Goal: Transaction & Acquisition: Download file/media

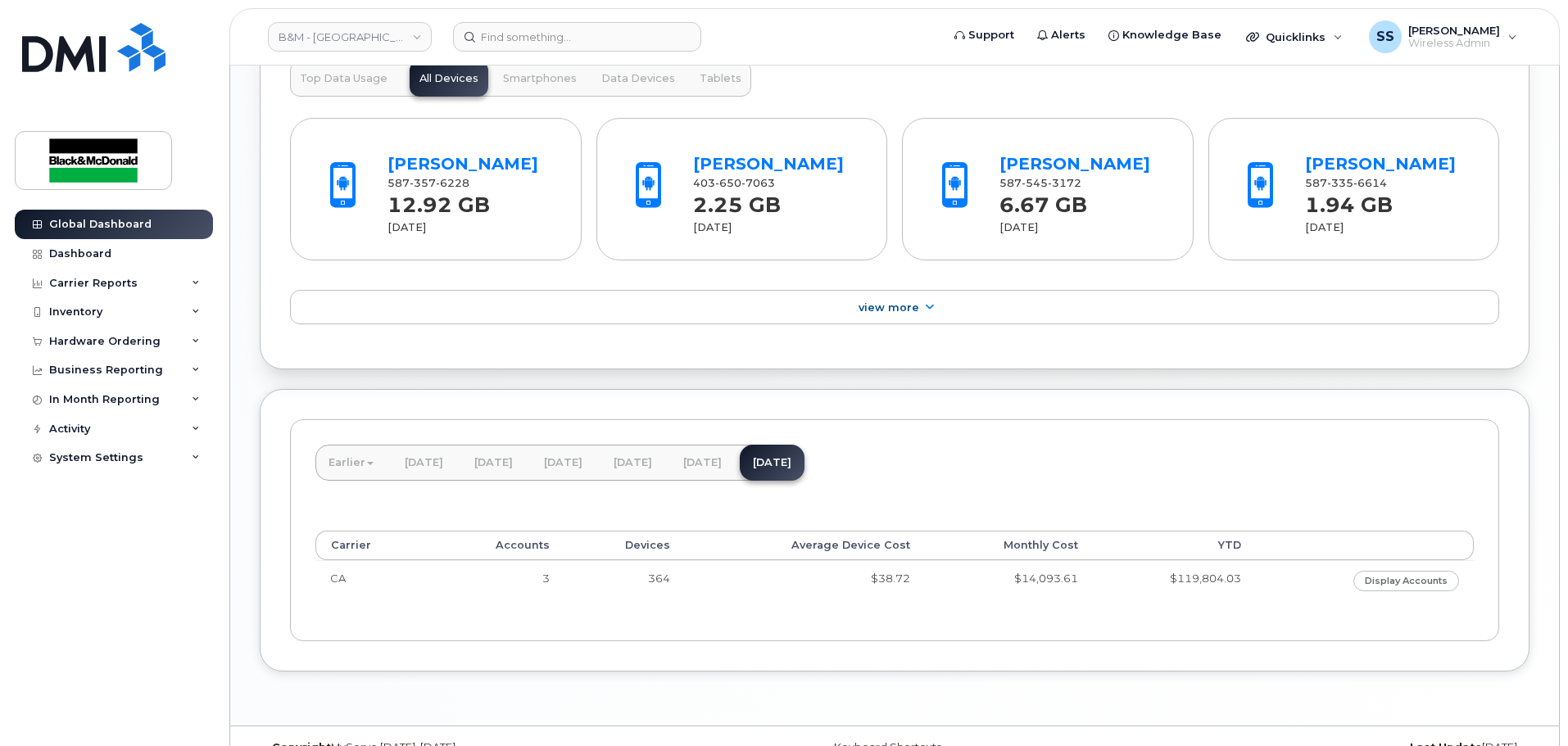
scroll to position [1305, 0]
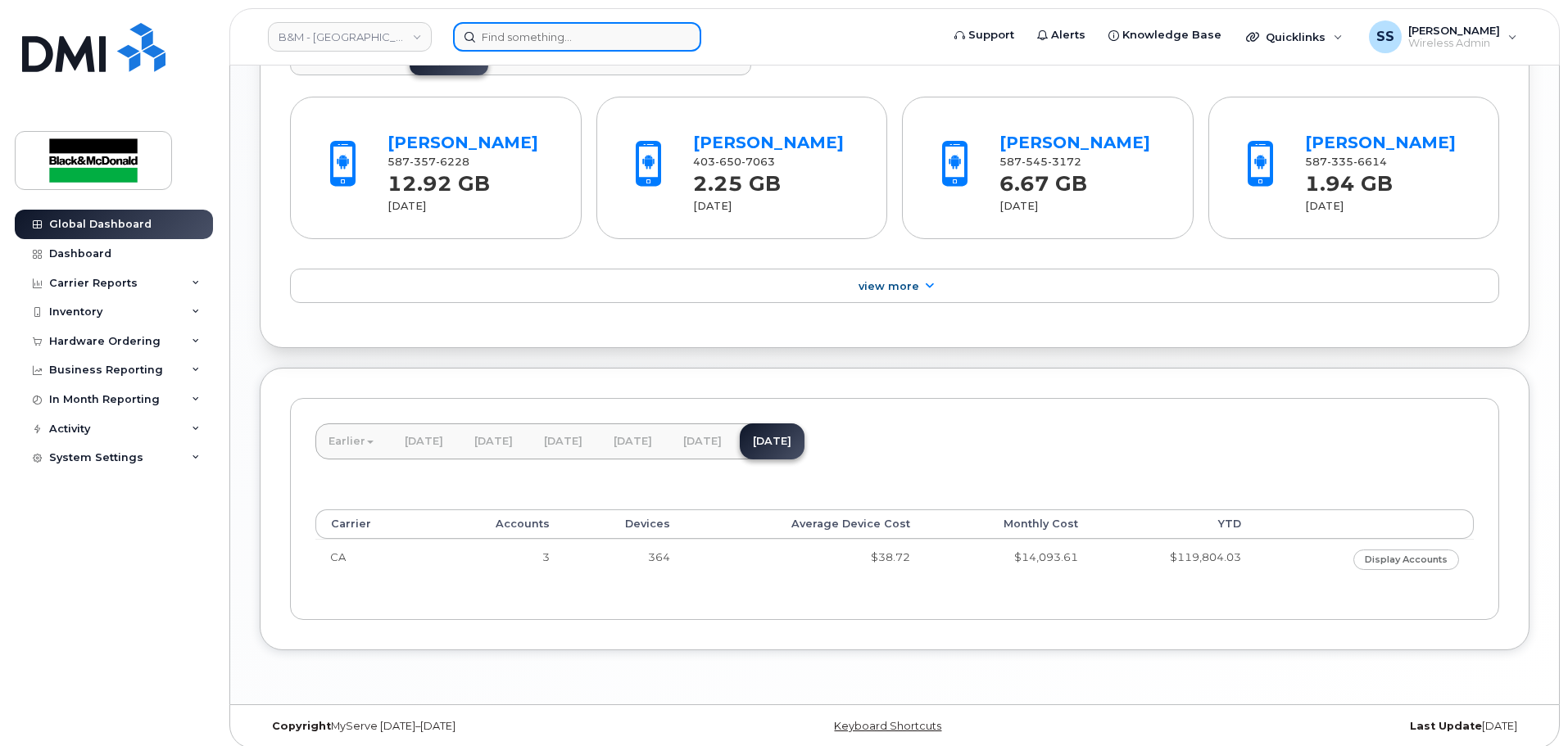
click at [556, 34] on input at bounding box center [577, 37] width 248 height 30
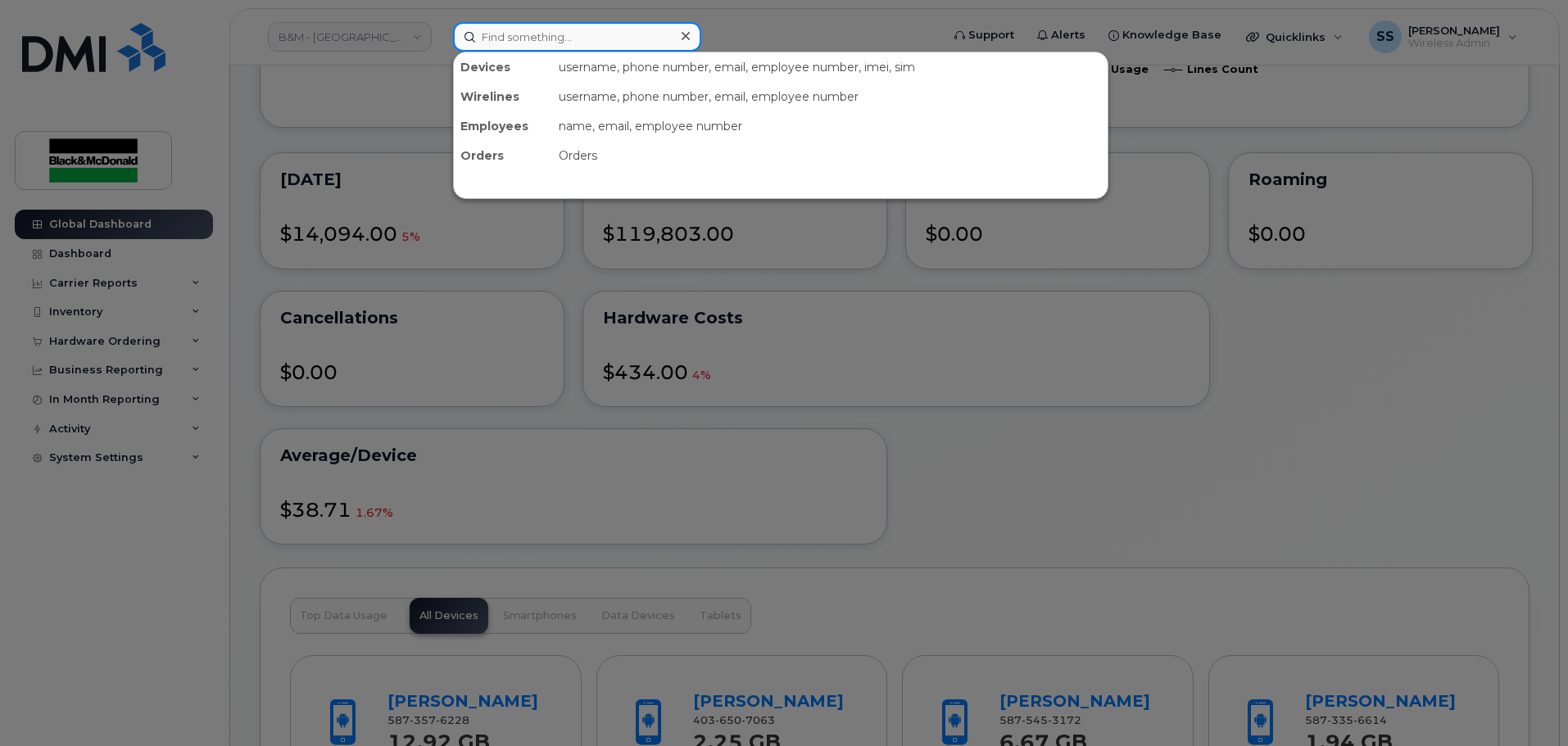
scroll to position [732, 0]
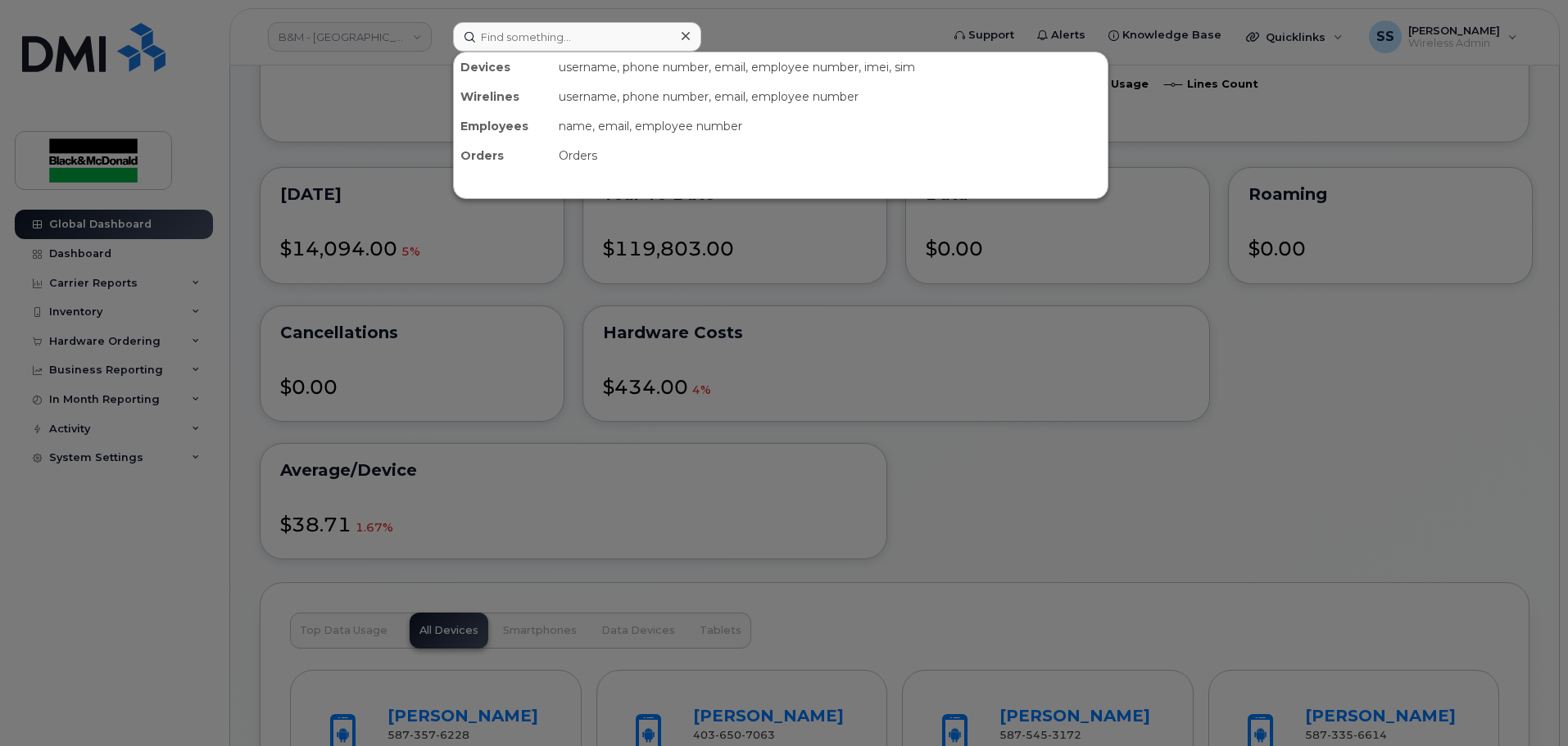
click at [80, 312] on div at bounding box center [784, 373] width 1568 height 746
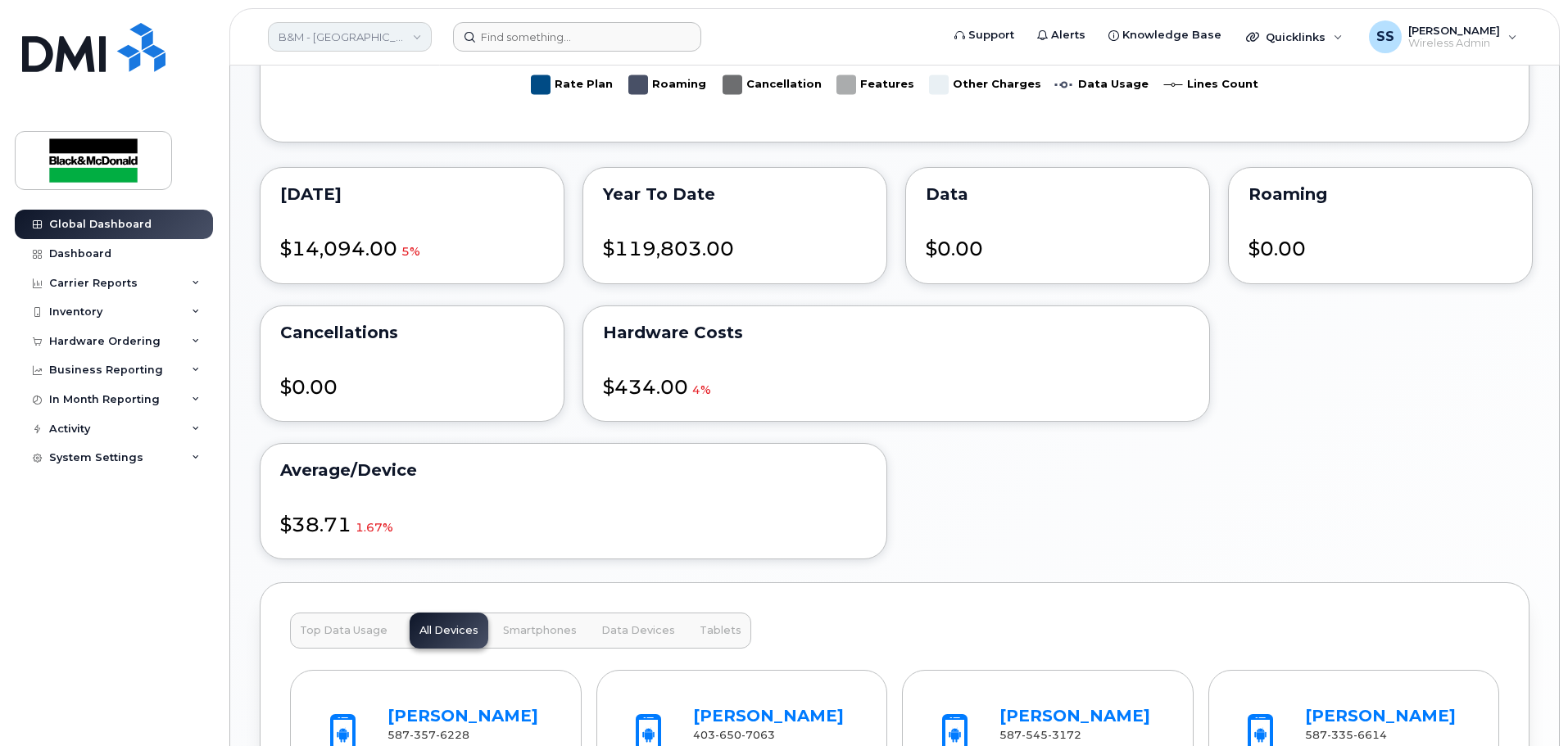
click at [335, 41] on link "B&M - [GEOGRAPHIC_DATA]" at bounding box center [350, 37] width 164 height 30
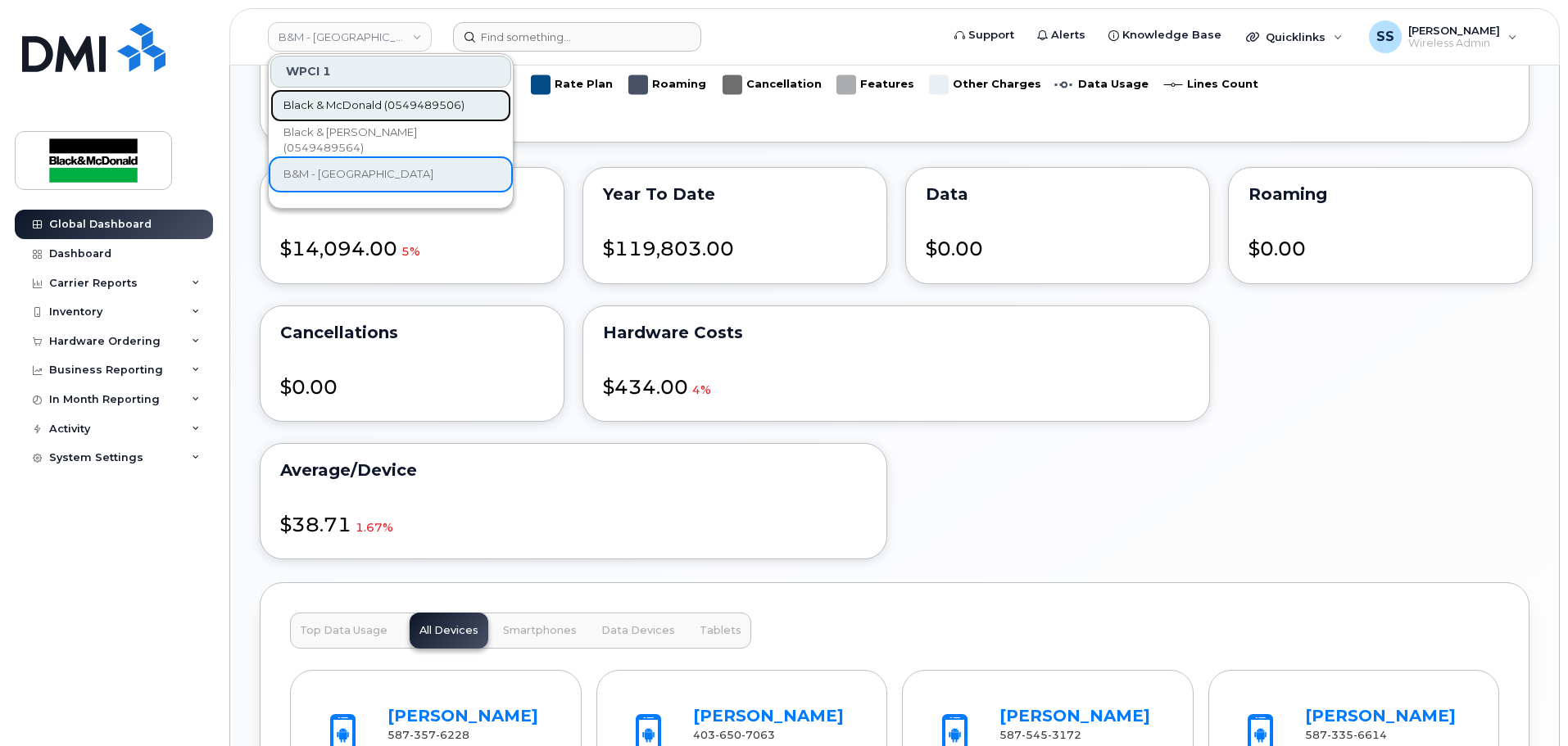
click at [351, 101] on span "Black & McDonald (0549489506)" at bounding box center [374, 106] width 181 height 16
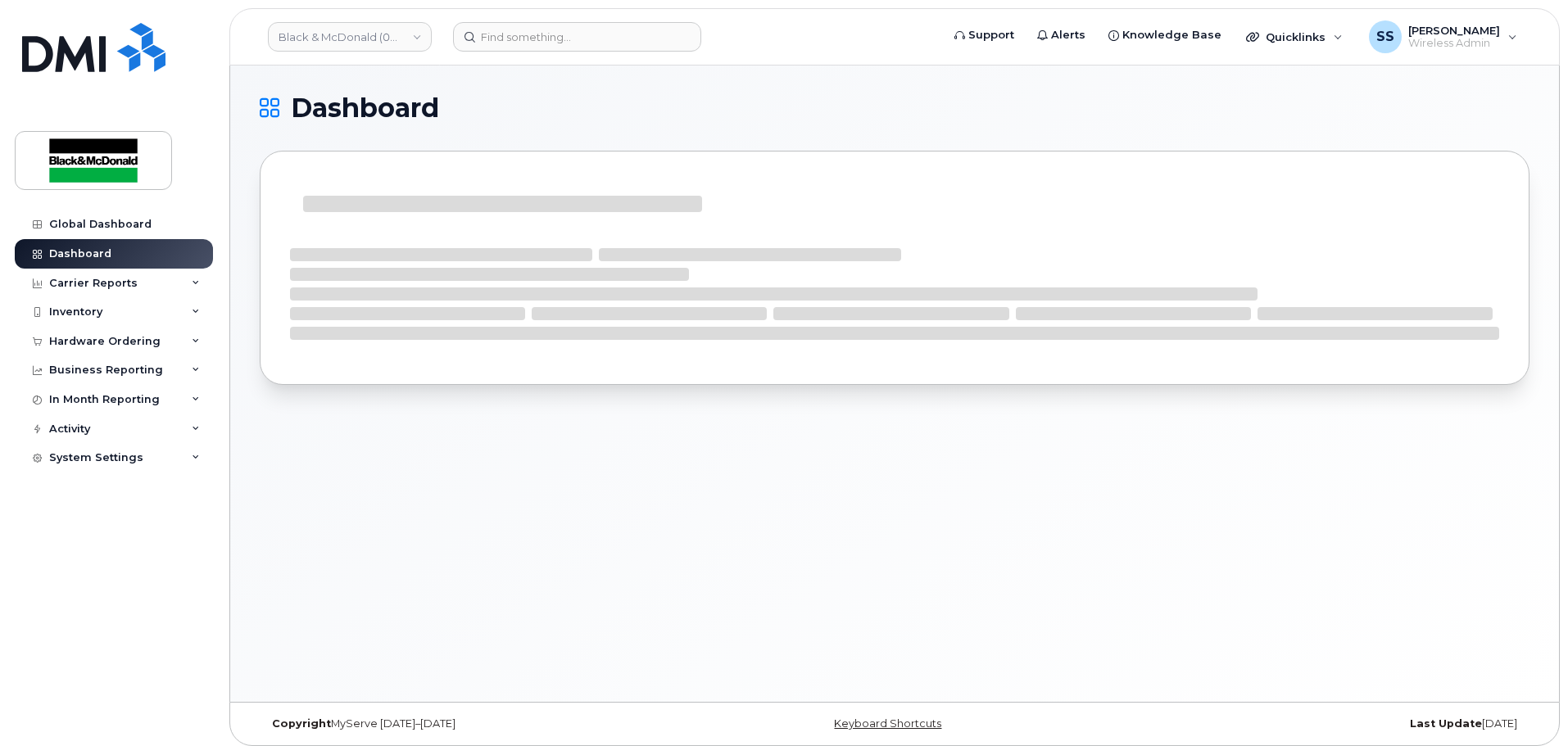
drag, startPoint x: 118, startPoint y: 345, endPoint x: 120, endPoint y: 391, distance: 46.0
click at [118, 346] on div "Hardware Ordering" at bounding box center [105, 341] width 111 height 13
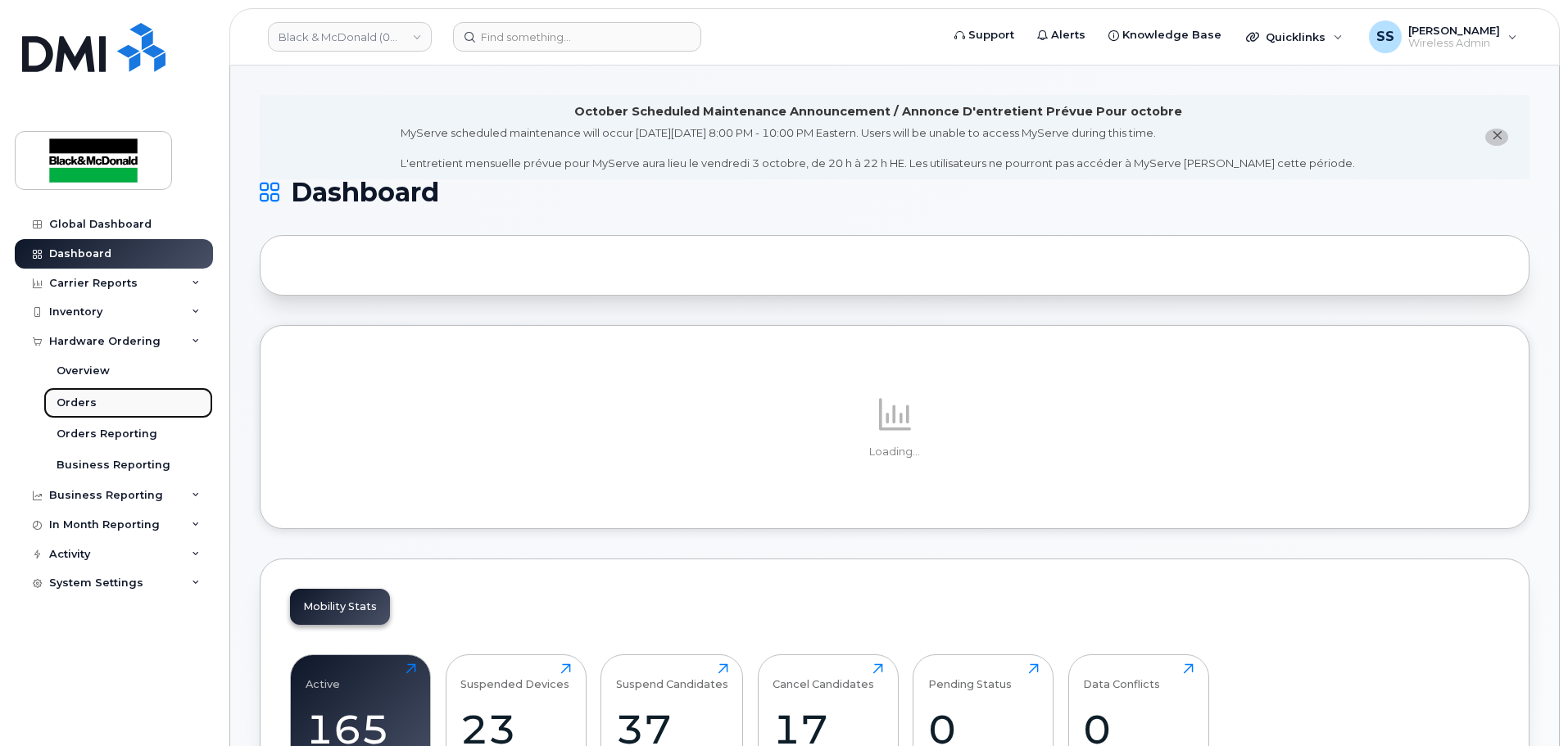
click at [102, 413] on link "Orders" at bounding box center [127, 403] width 170 height 31
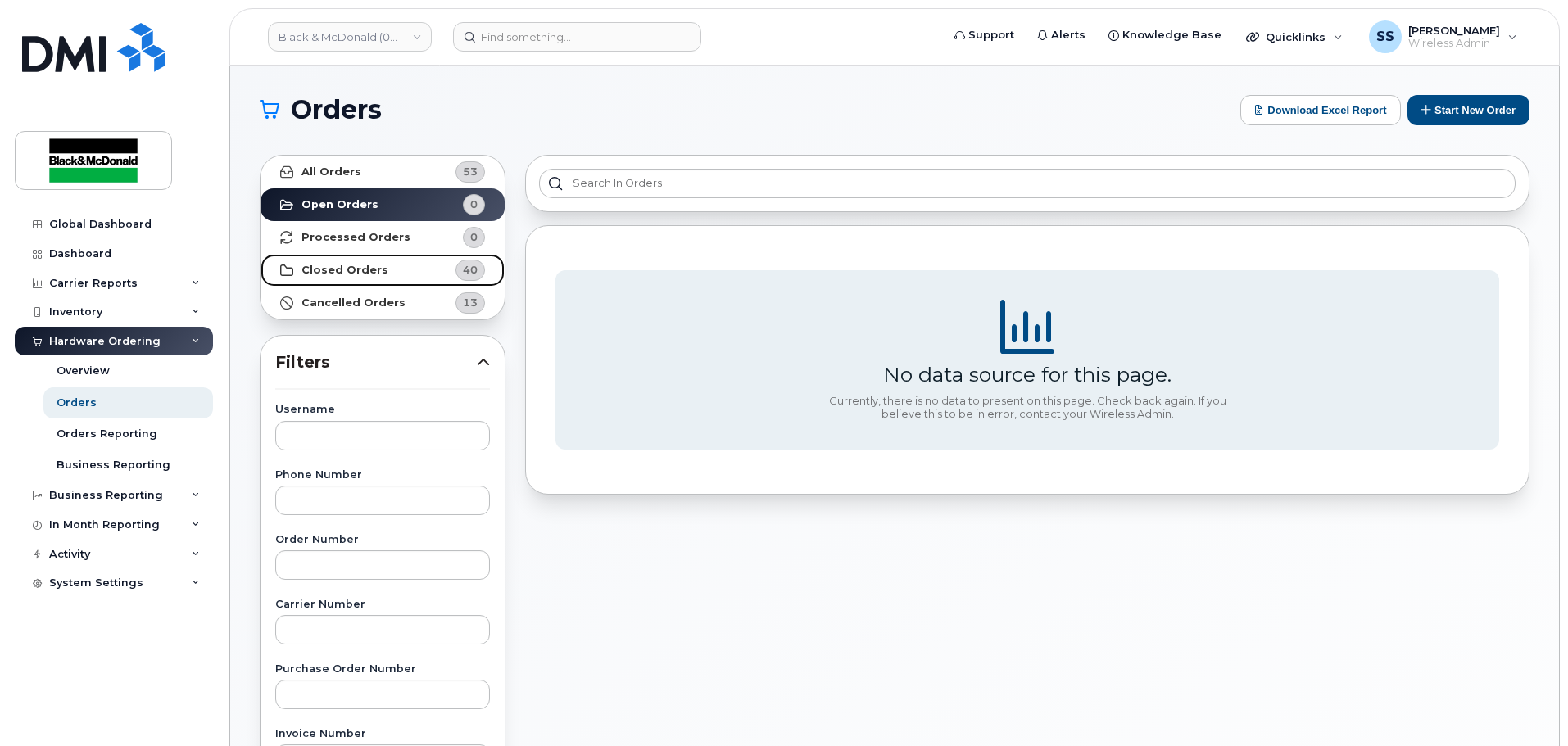
click at [402, 265] on link "Closed Orders 40" at bounding box center [382, 270] width 244 height 33
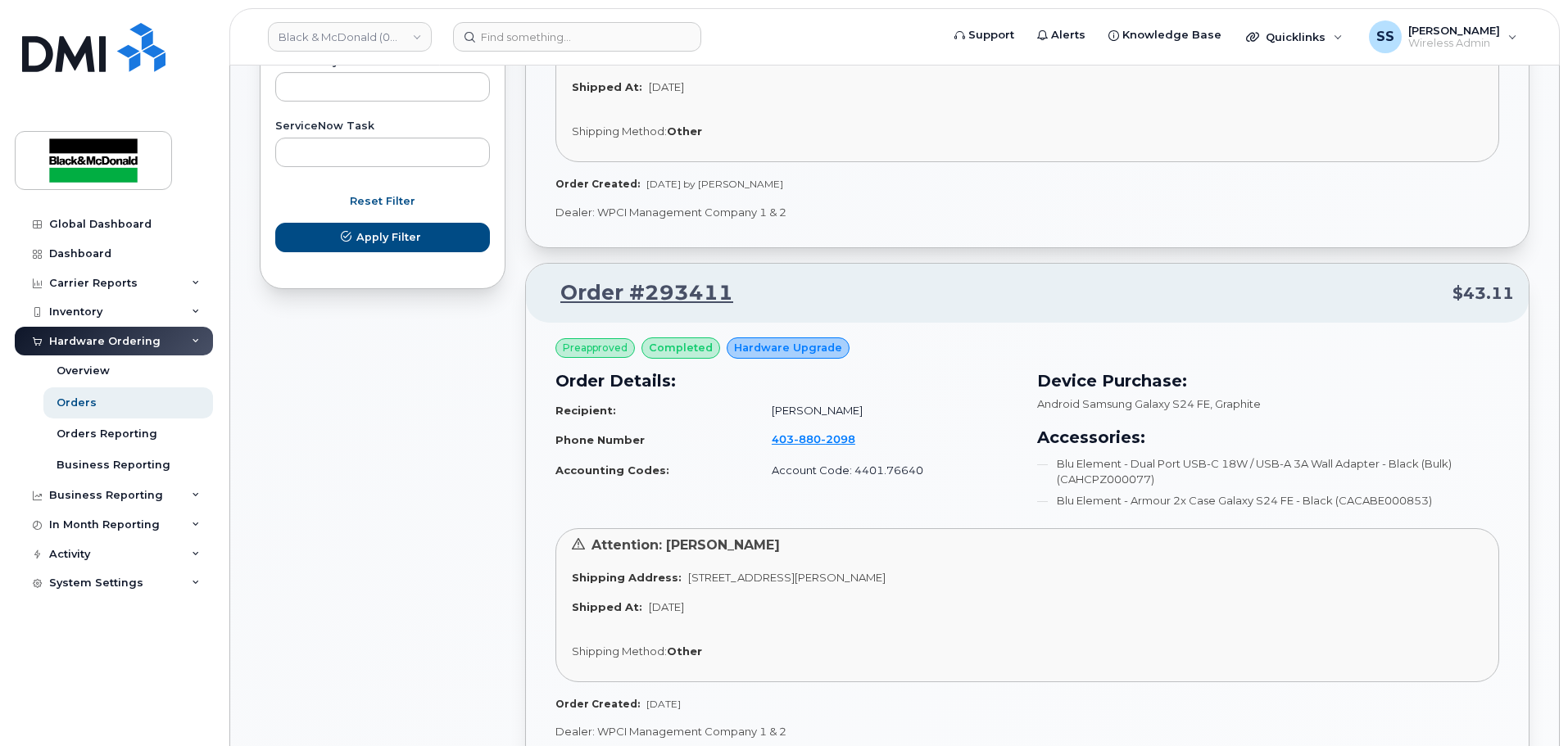
scroll to position [737, 0]
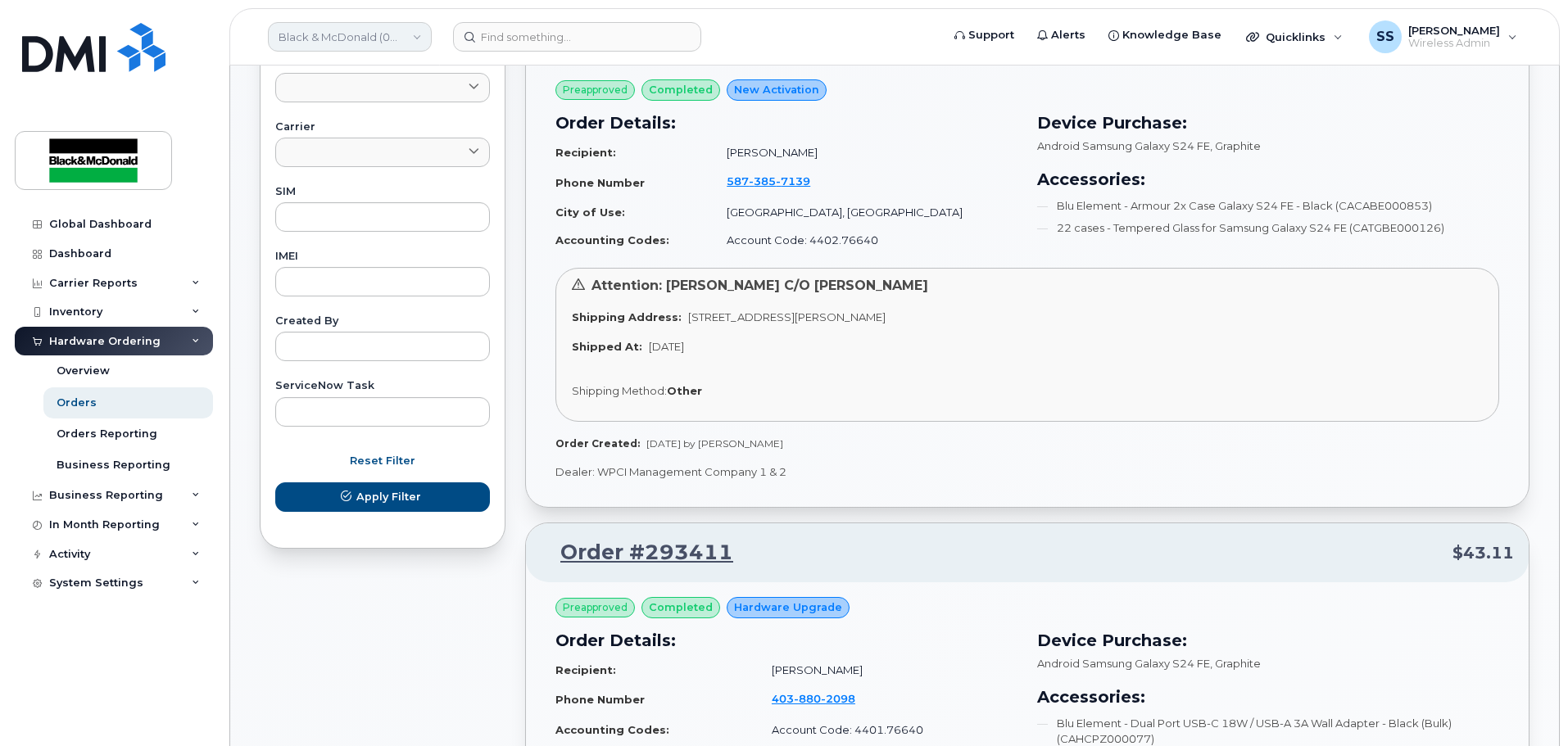
click at [370, 43] on link "Black & McDonald (0549489506)" at bounding box center [350, 37] width 164 height 30
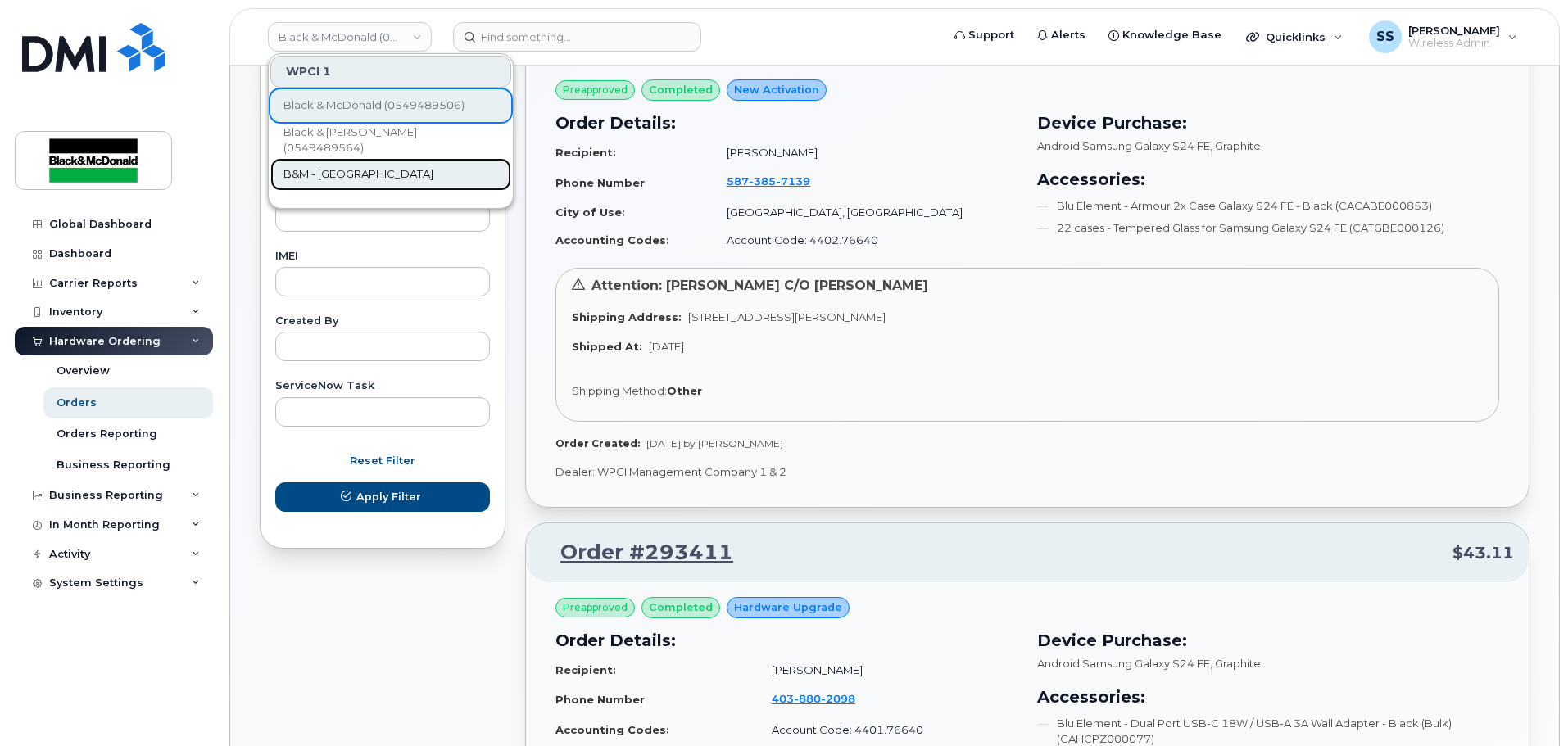
click at [360, 179] on link "B&M - [GEOGRAPHIC_DATA]" at bounding box center [390, 174] width 240 height 33
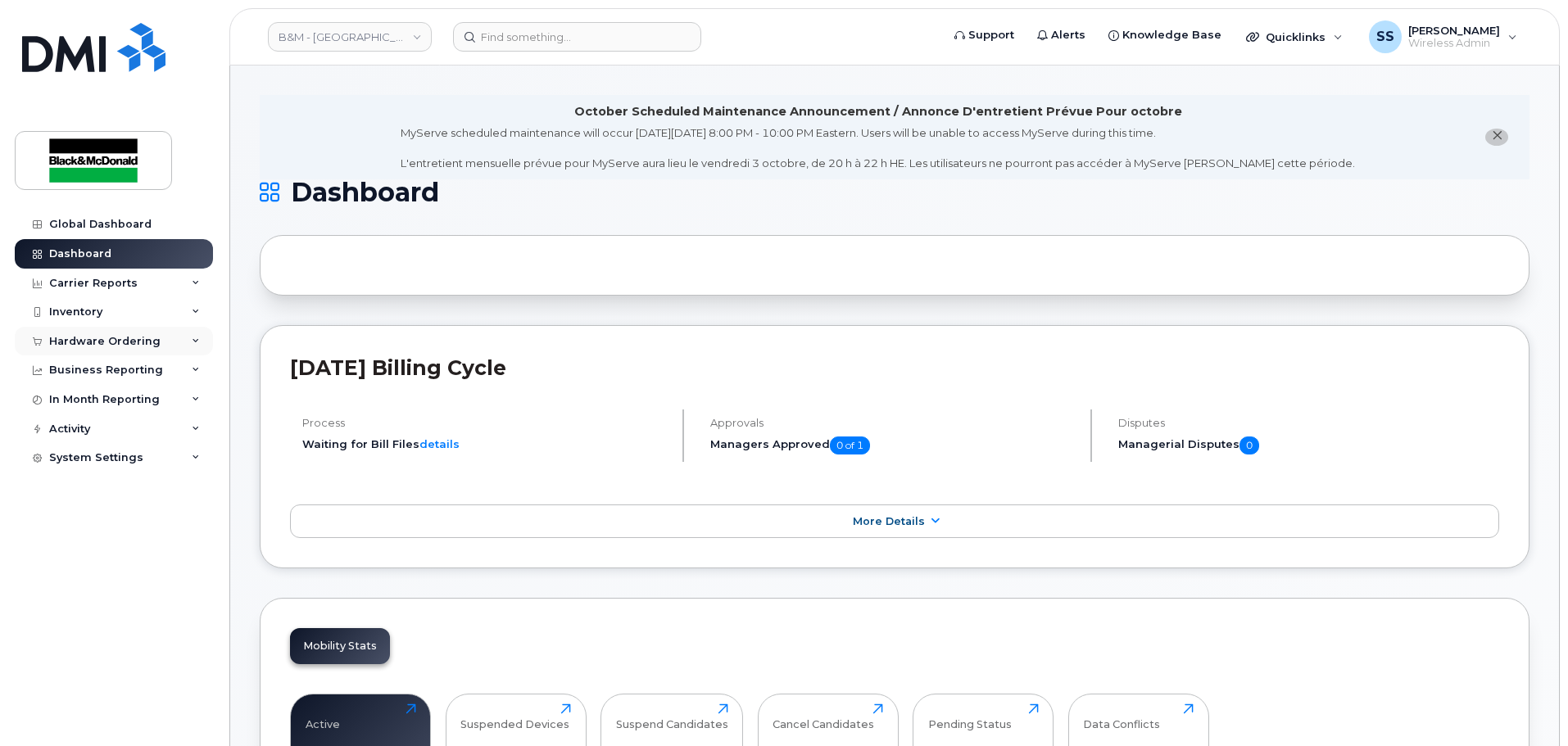
click at [91, 352] on div "Hardware Ordering" at bounding box center [113, 341] width 198 height 30
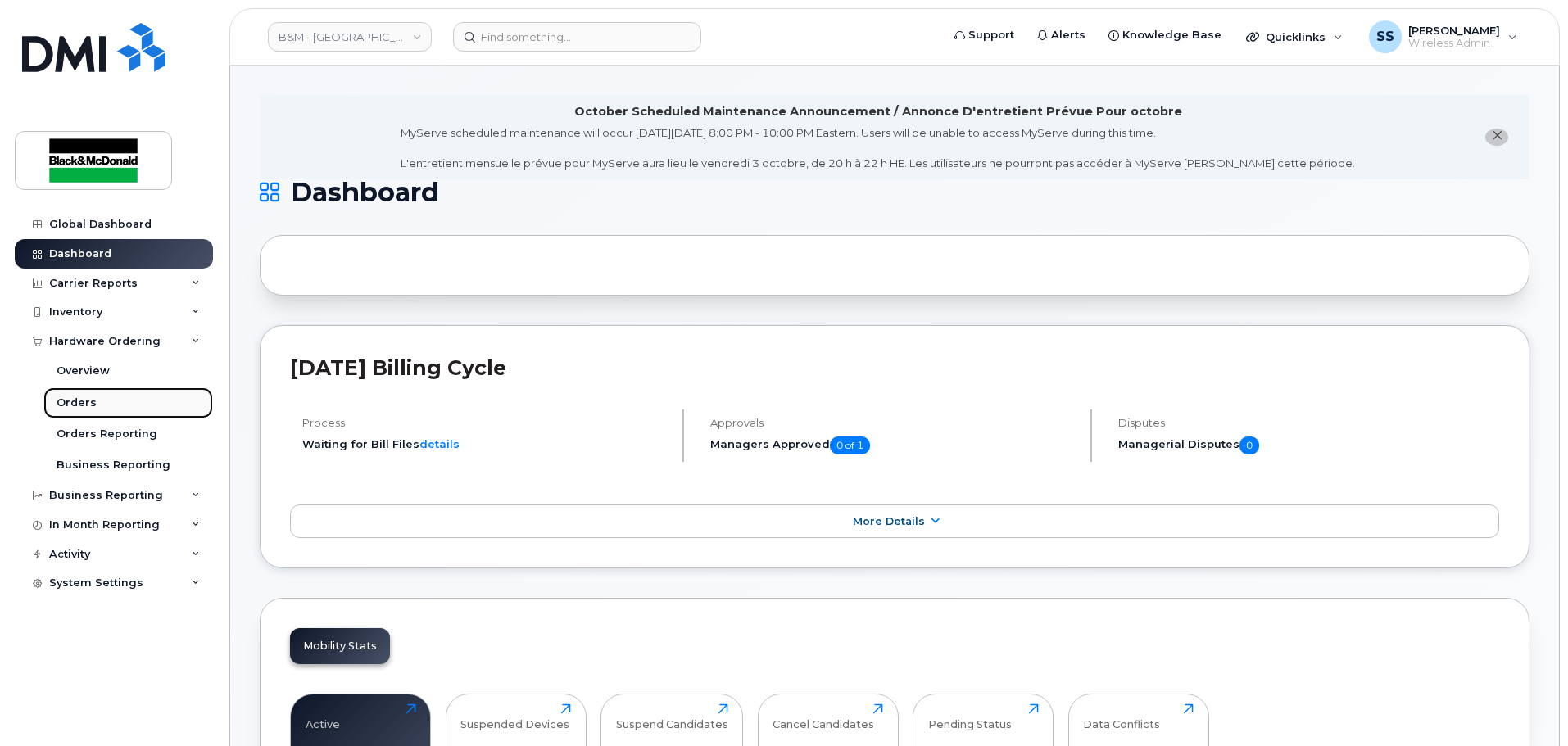
click at [93, 406] on link "Orders" at bounding box center [127, 403] width 170 height 31
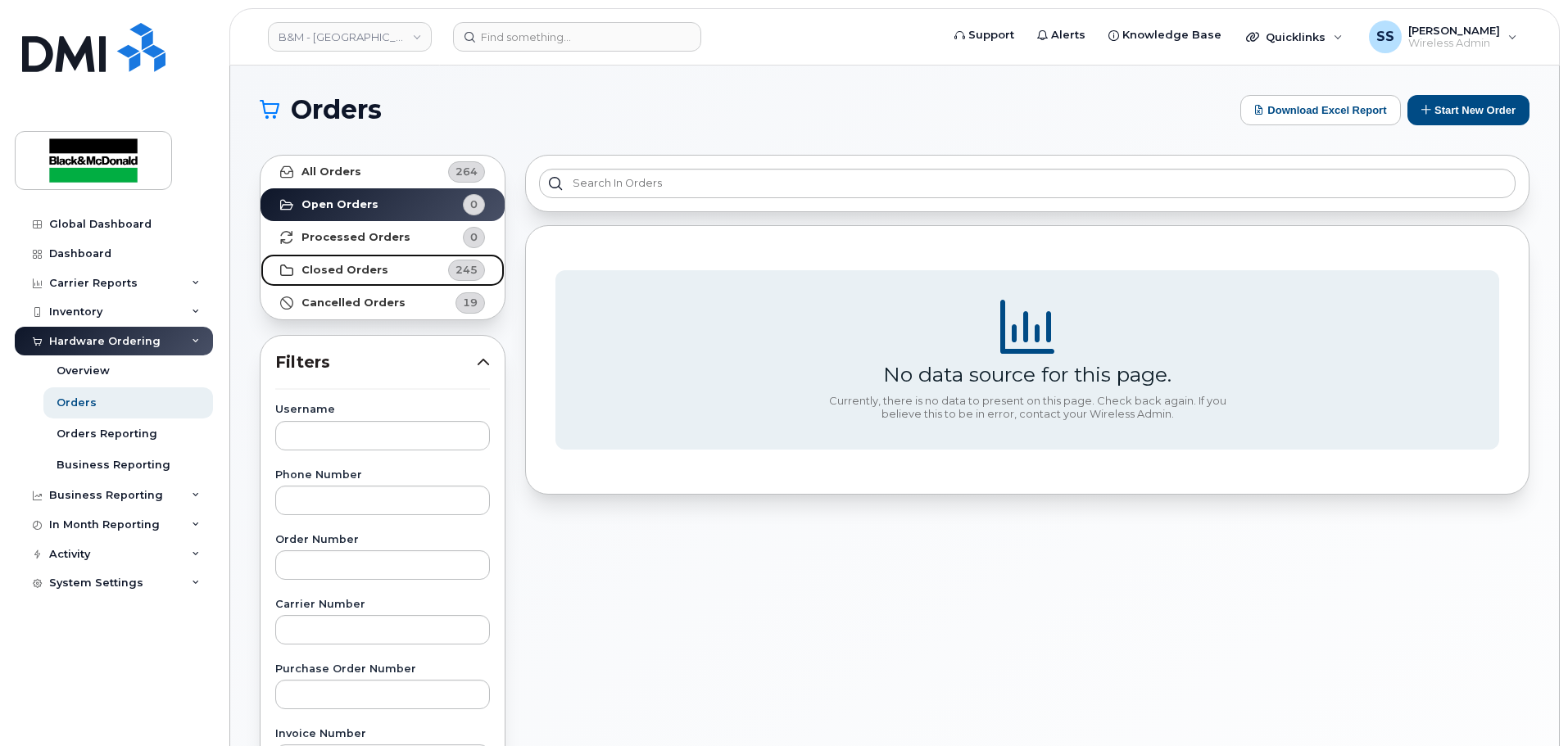
click at [366, 268] on strong "Closed Orders" at bounding box center [344, 270] width 87 height 13
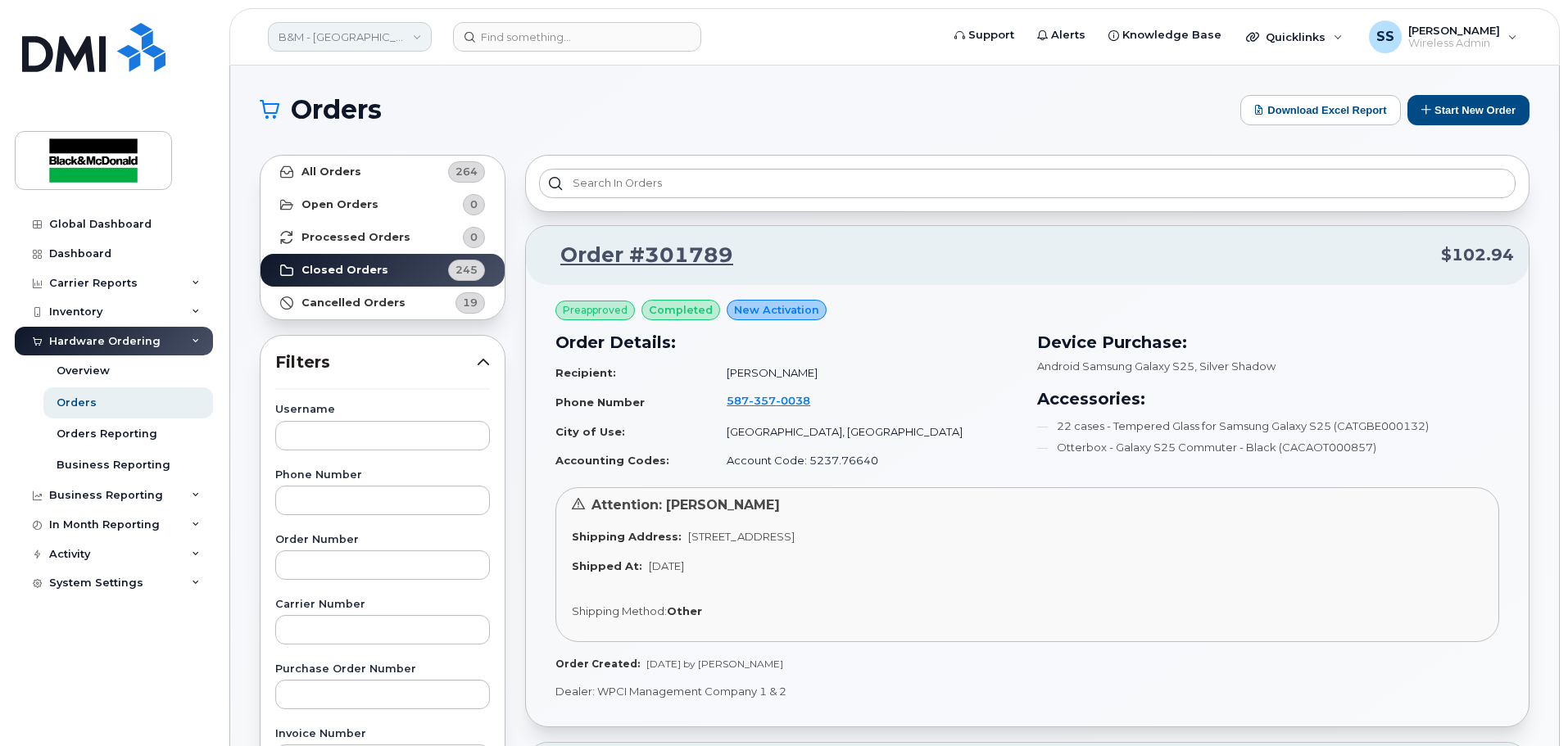
click at [362, 32] on link "B&M - [GEOGRAPHIC_DATA]" at bounding box center [350, 37] width 164 height 30
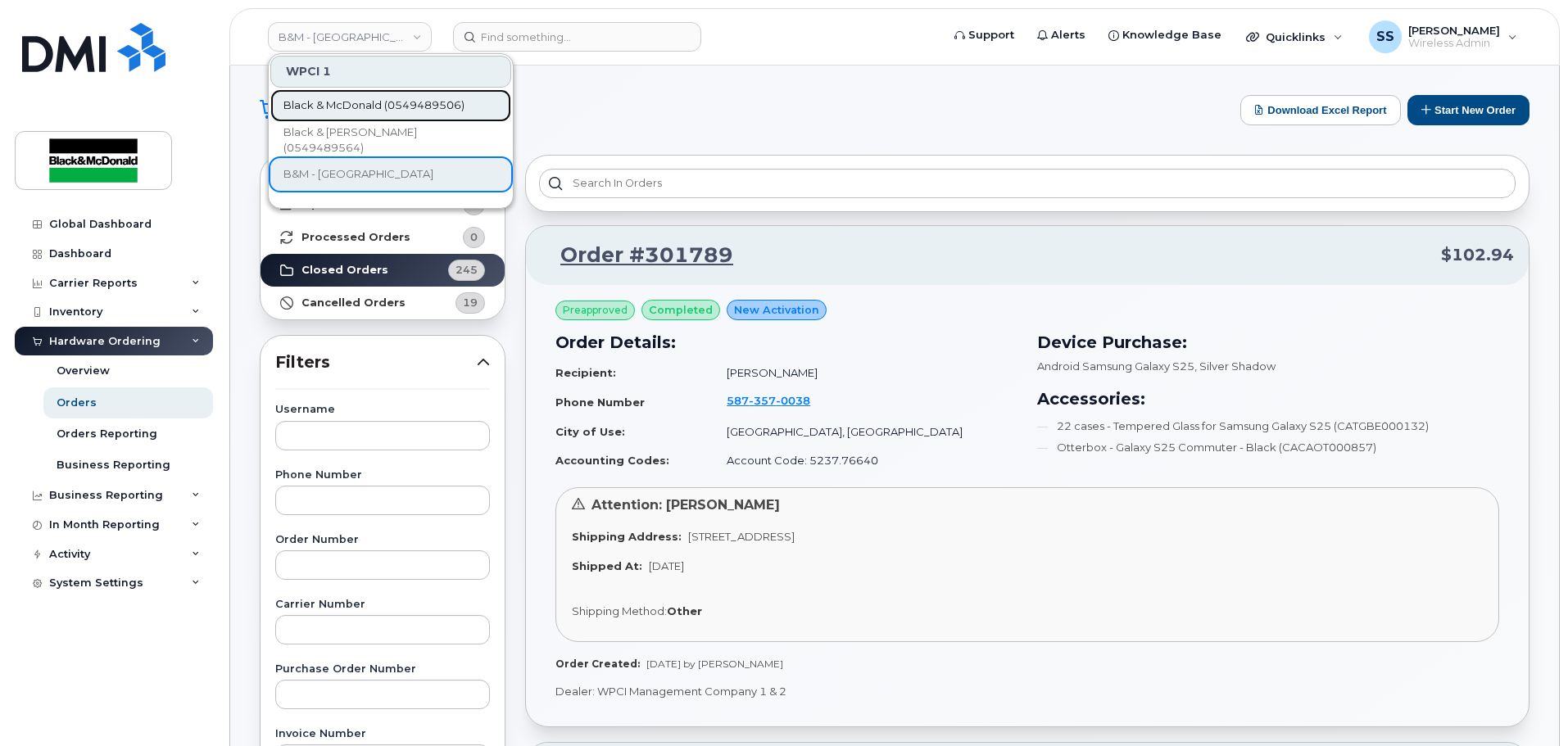
click at [412, 100] on span "Black & McDonald (0549489506)" at bounding box center [374, 106] width 181 height 16
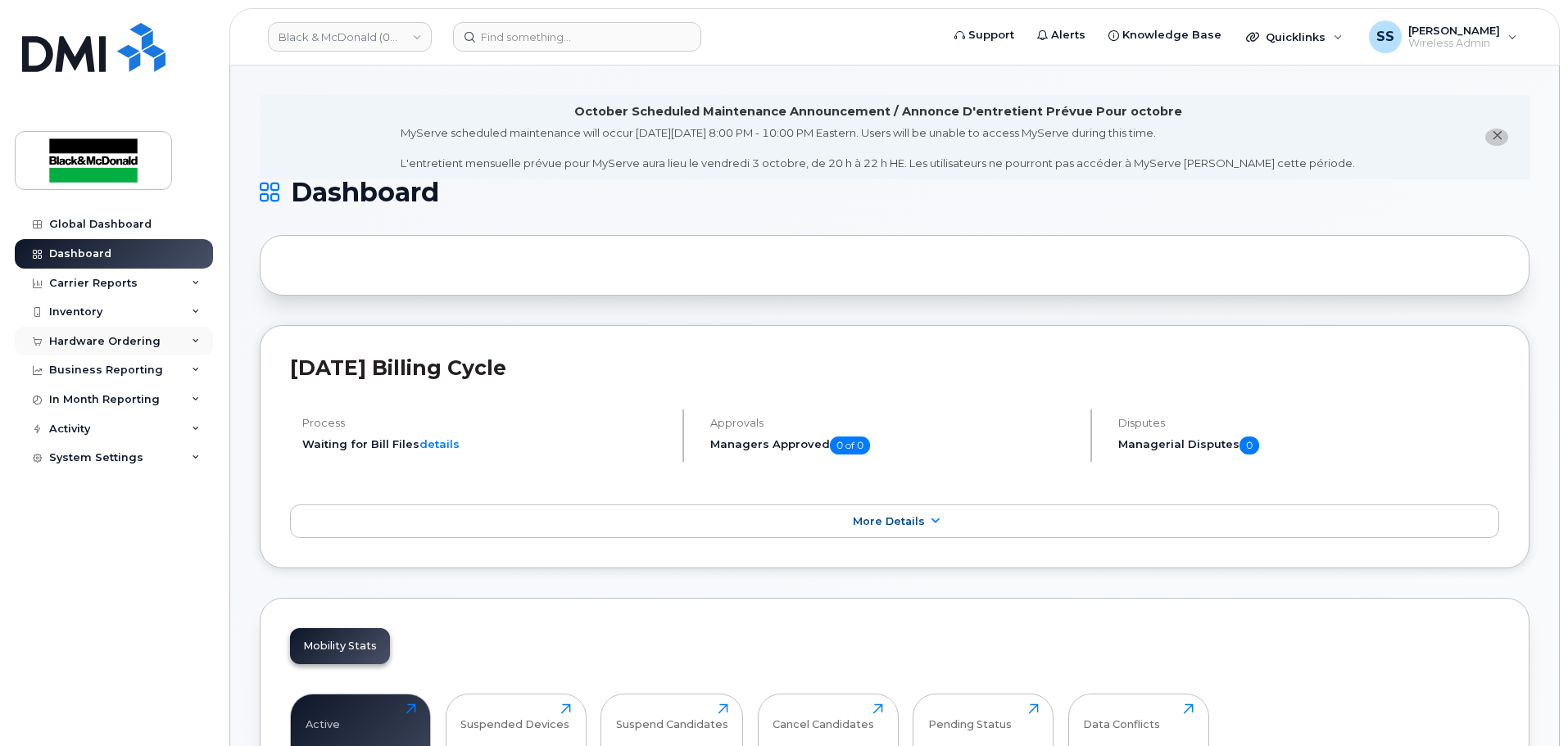
click at [102, 342] on div "Hardware Ordering" at bounding box center [105, 341] width 111 height 13
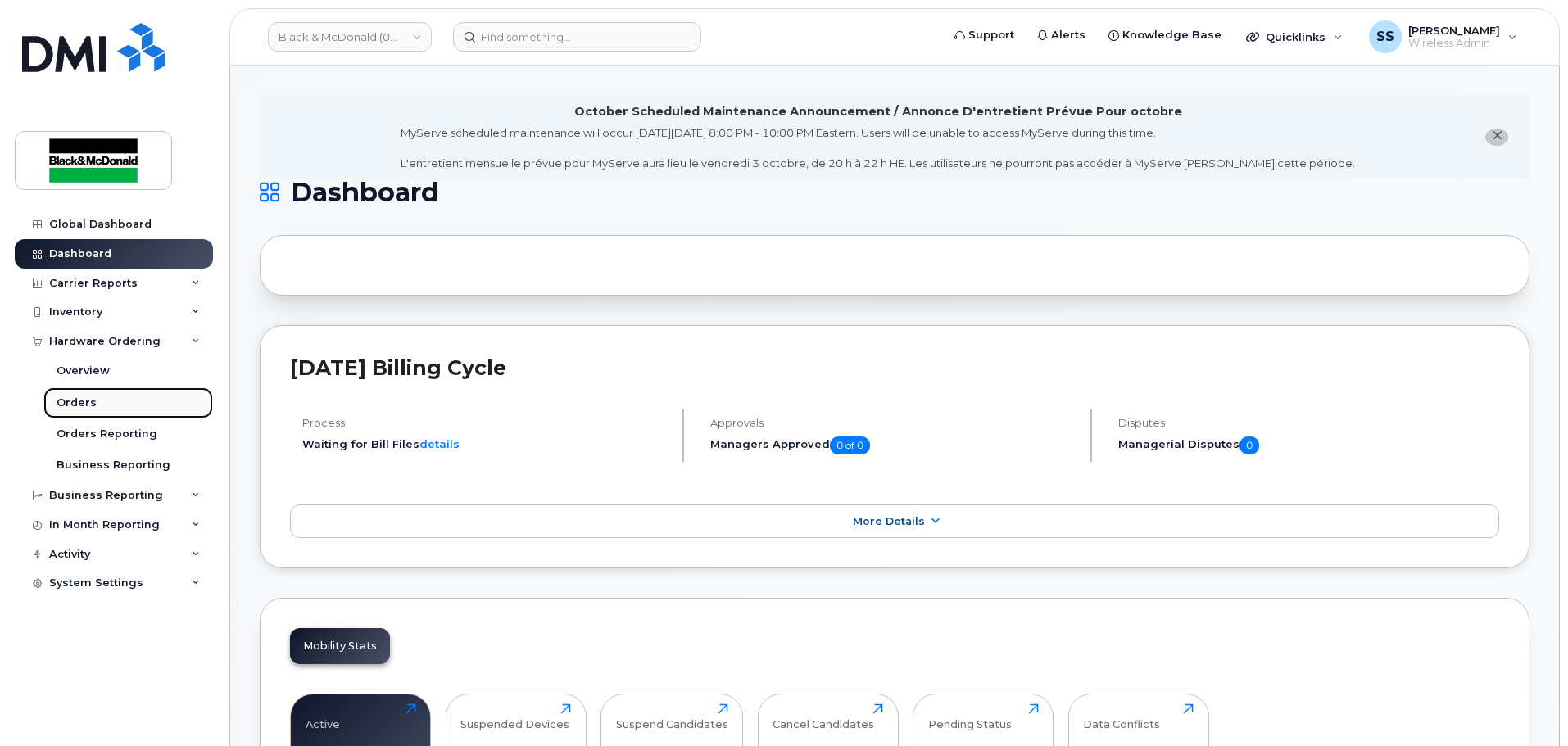
click at [96, 408] on link "Orders" at bounding box center [127, 403] width 170 height 31
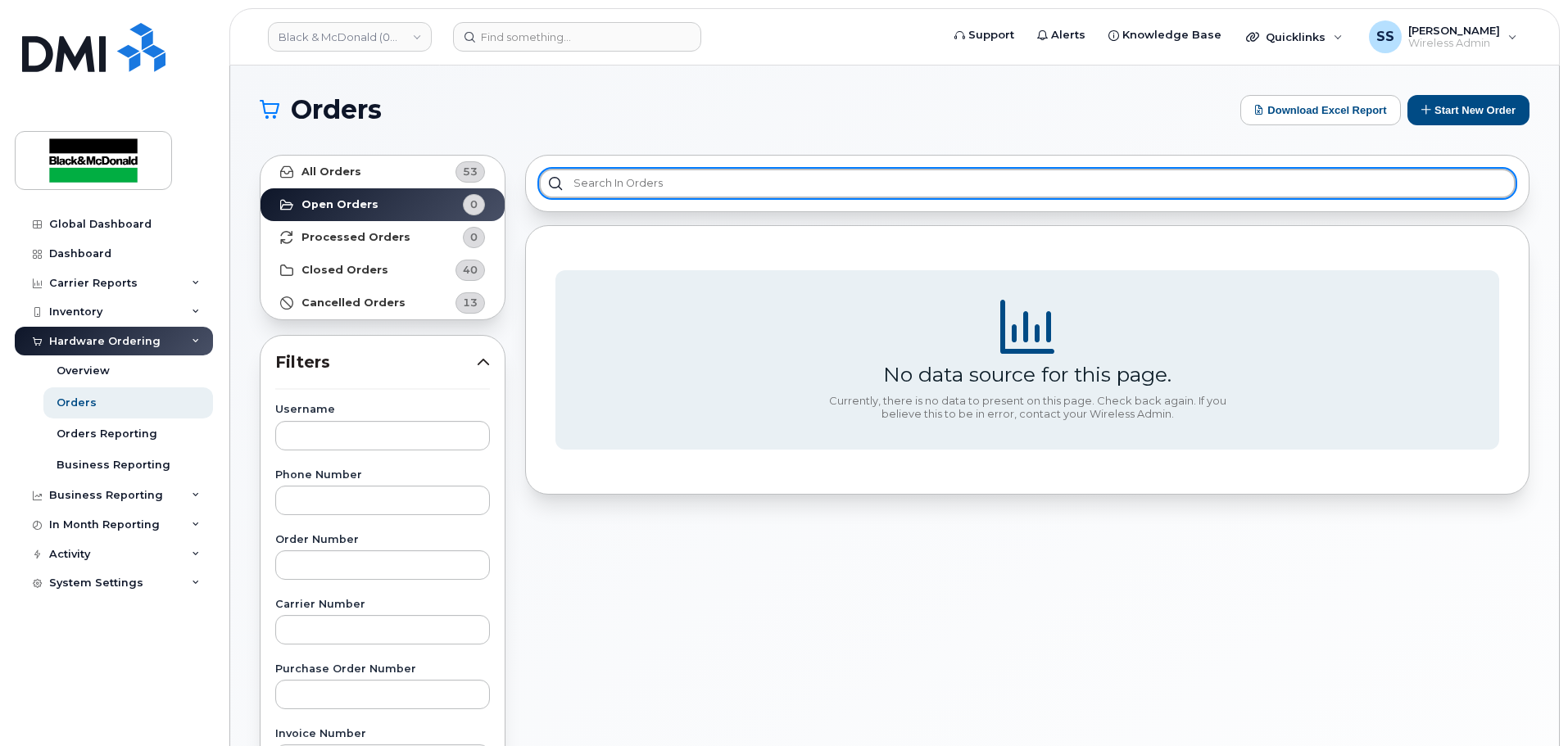
click at [684, 195] on input "text" at bounding box center [1027, 183] width 976 height 30
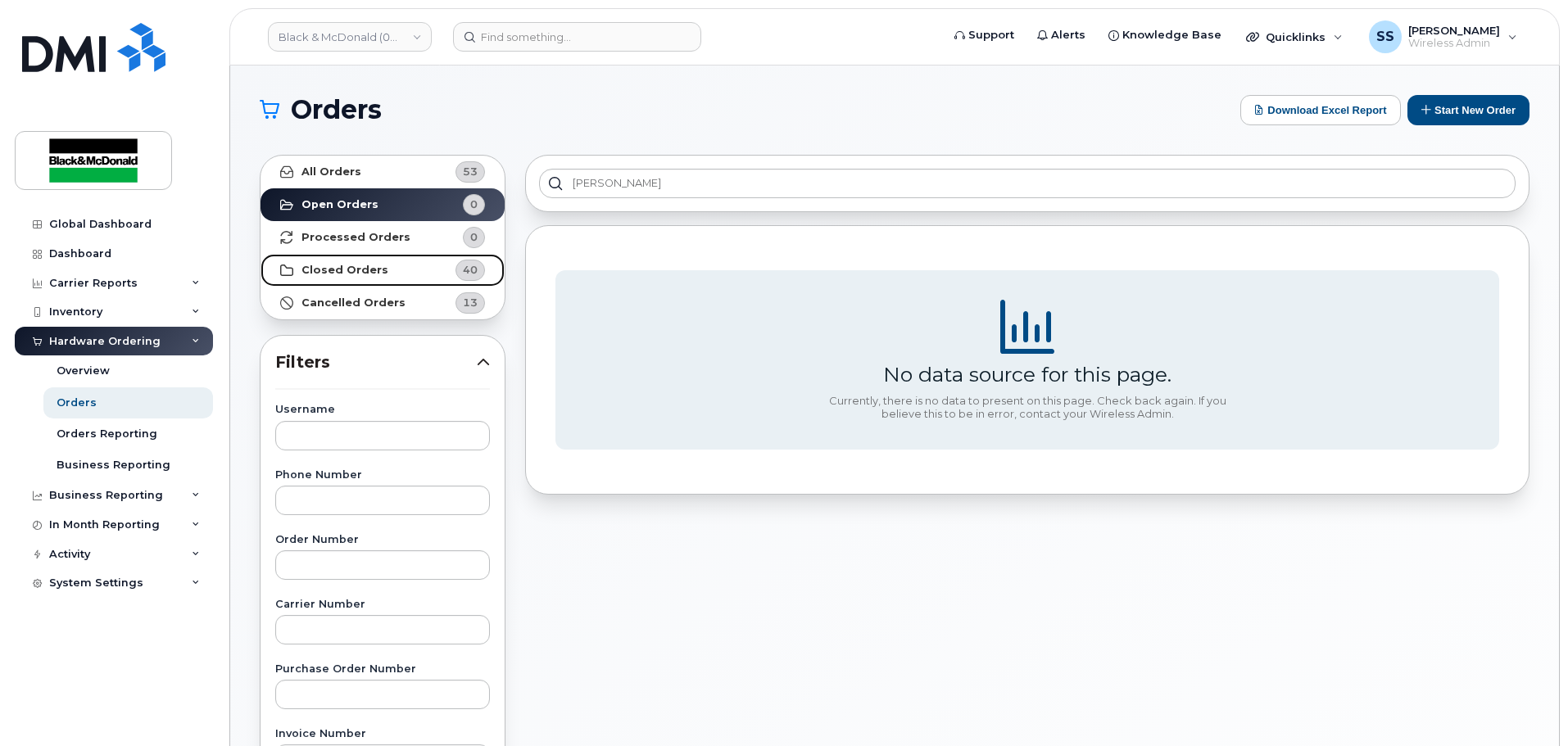
click at [377, 273] on strong "Closed Orders" at bounding box center [344, 270] width 87 height 13
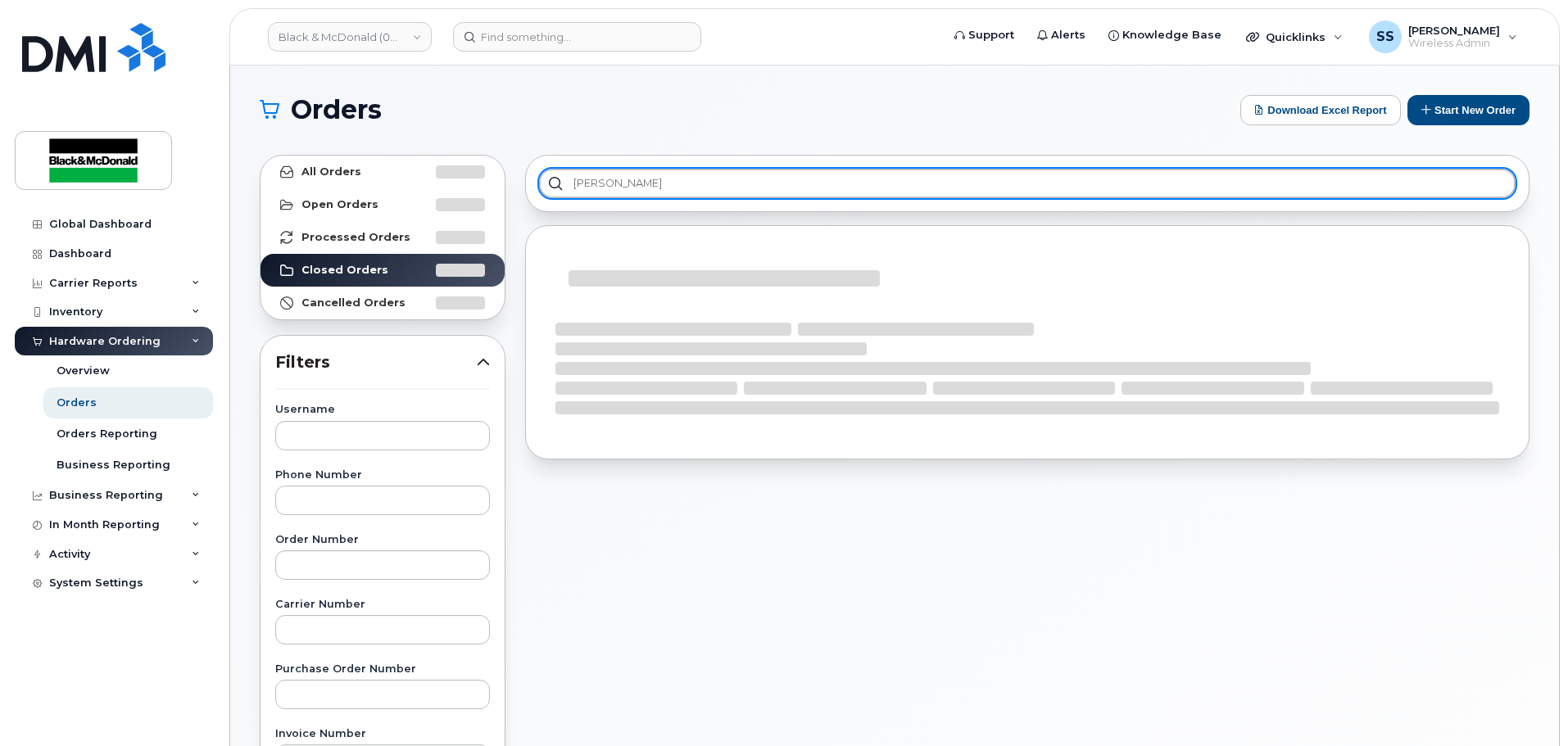
click at [684, 178] on input "[PERSON_NAME]" at bounding box center [1027, 183] width 976 height 30
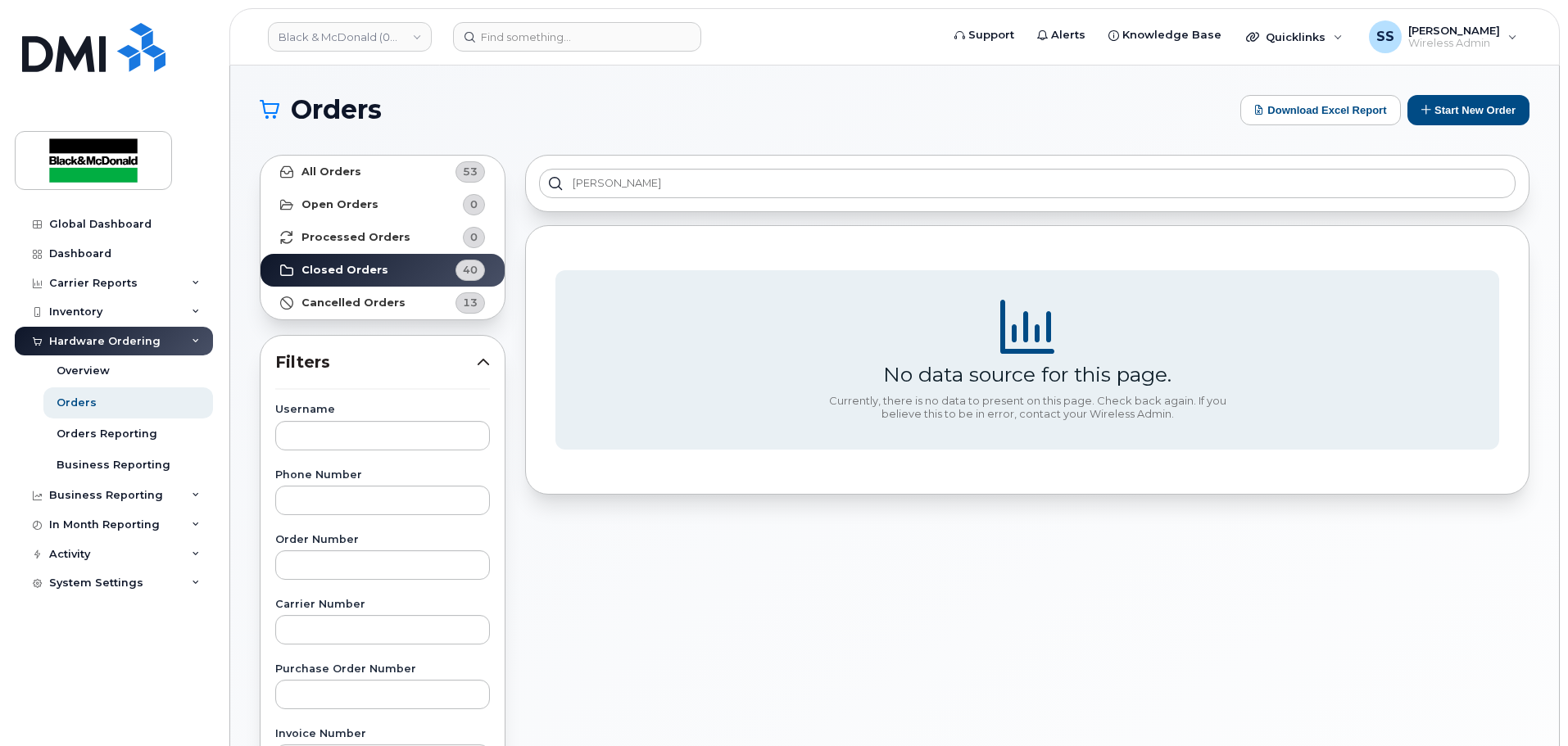
click at [1214, 157] on div "[PERSON_NAME]" at bounding box center [1026, 184] width 1004 height 57
click at [931, 207] on div "[PERSON_NAME]" at bounding box center [1026, 184] width 1004 height 57
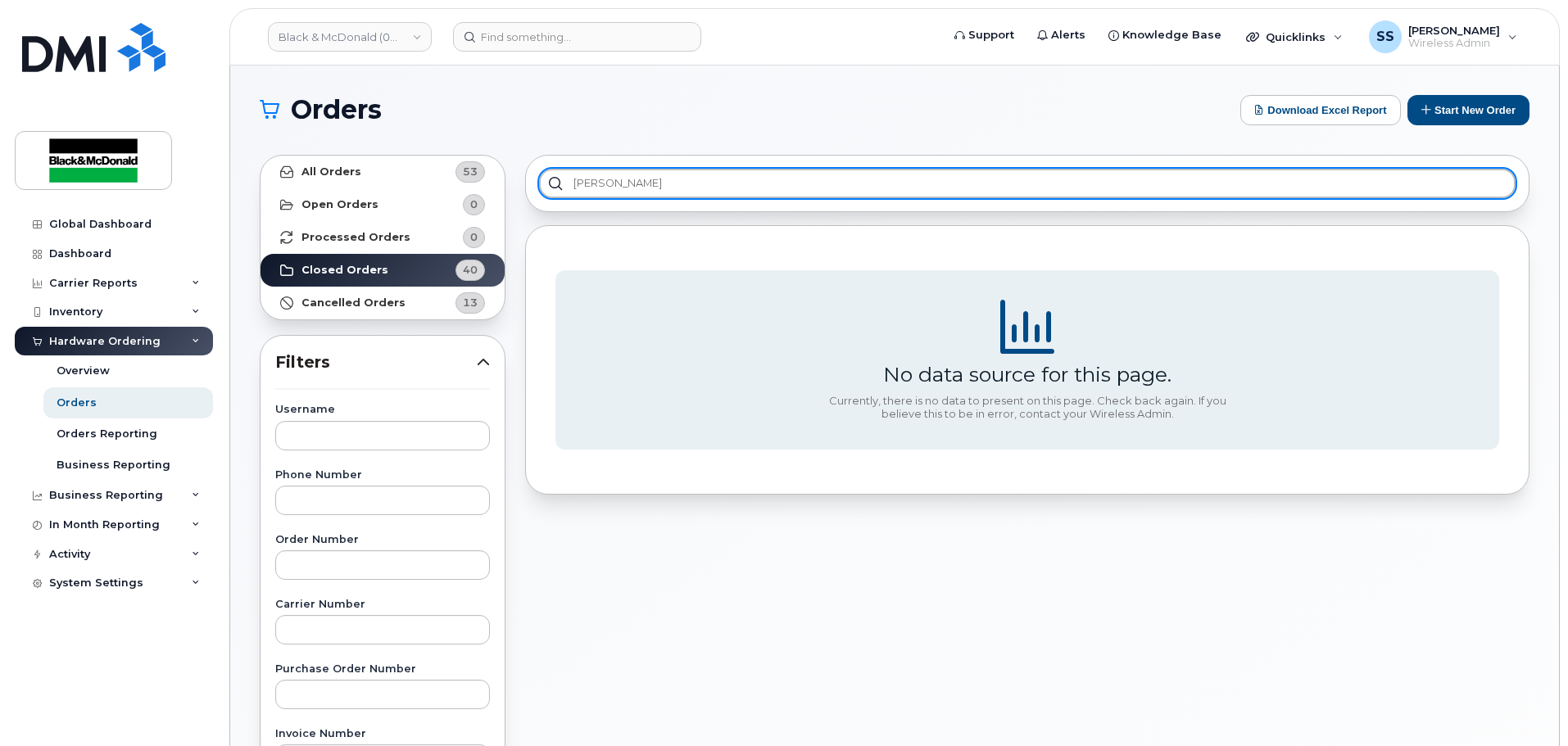
click at [928, 186] on input "[PERSON_NAME]" at bounding box center [1027, 183] width 976 height 30
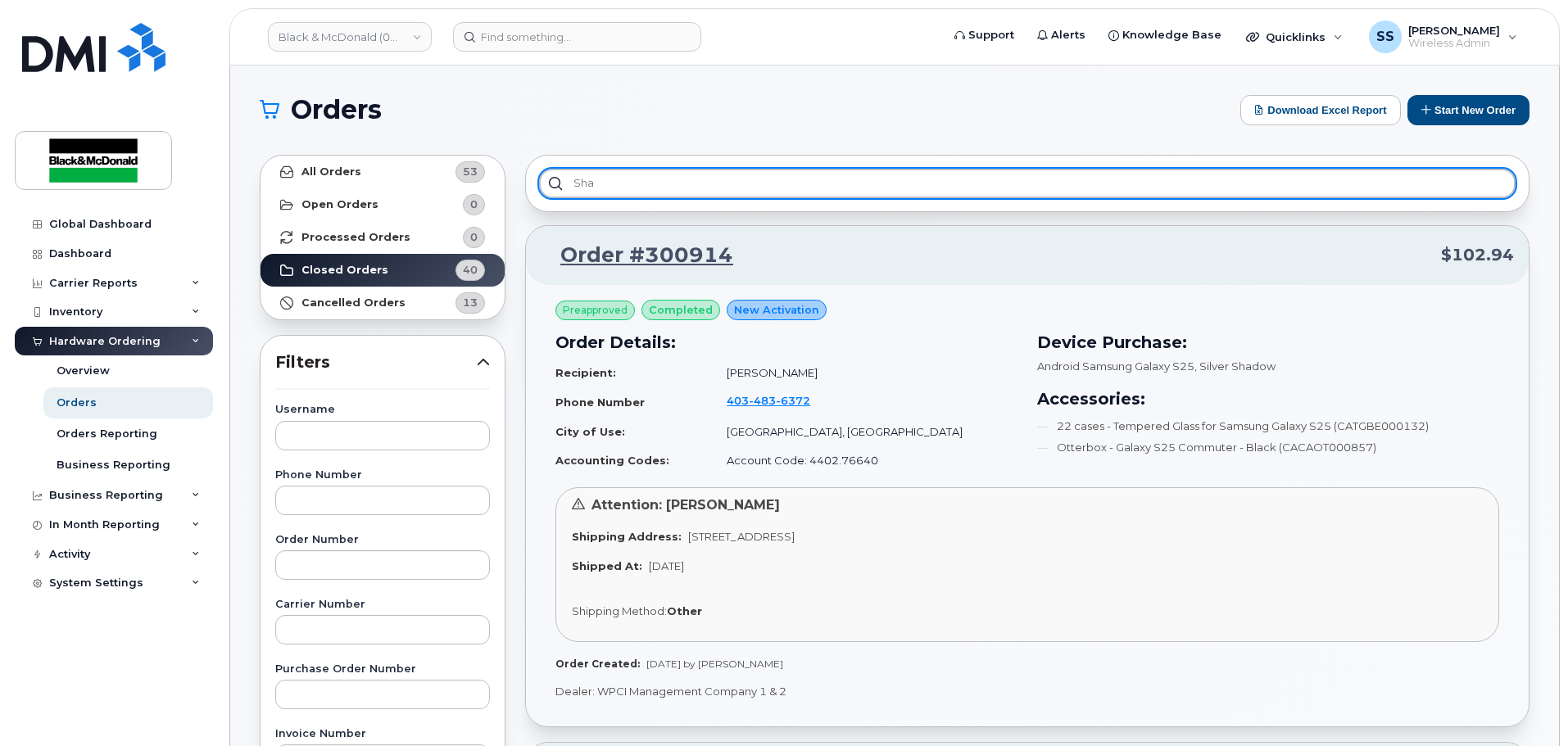
type input "Sha"
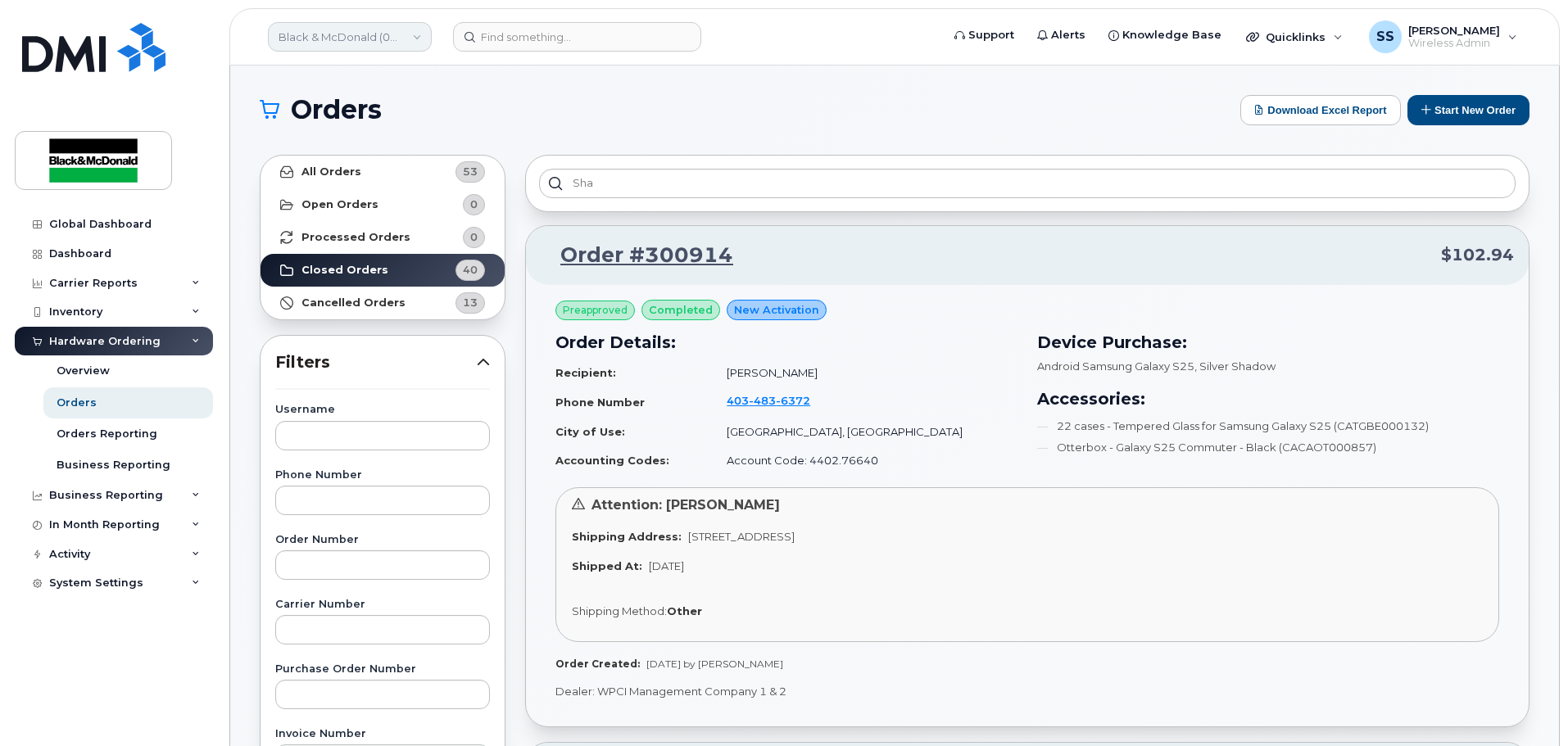
click at [356, 50] on link "Black & McDonald (0549489506)" at bounding box center [350, 37] width 164 height 30
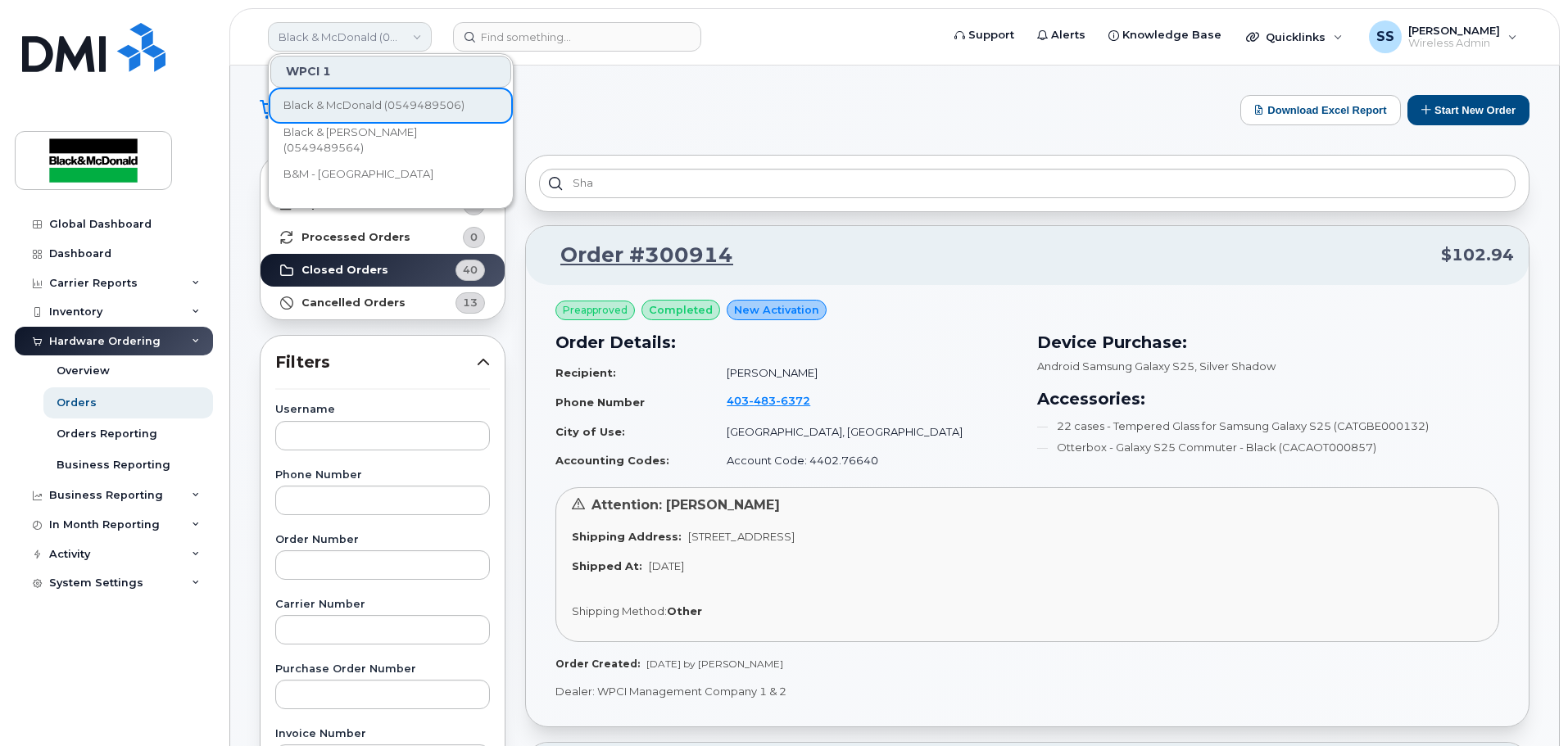
click at [356, 50] on link "Black & McDonald (0549489506)" at bounding box center [350, 37] width 164 height 30
click at [111, 299] on div "Inventory" at bounding box center [113, 311] width 198 height 30
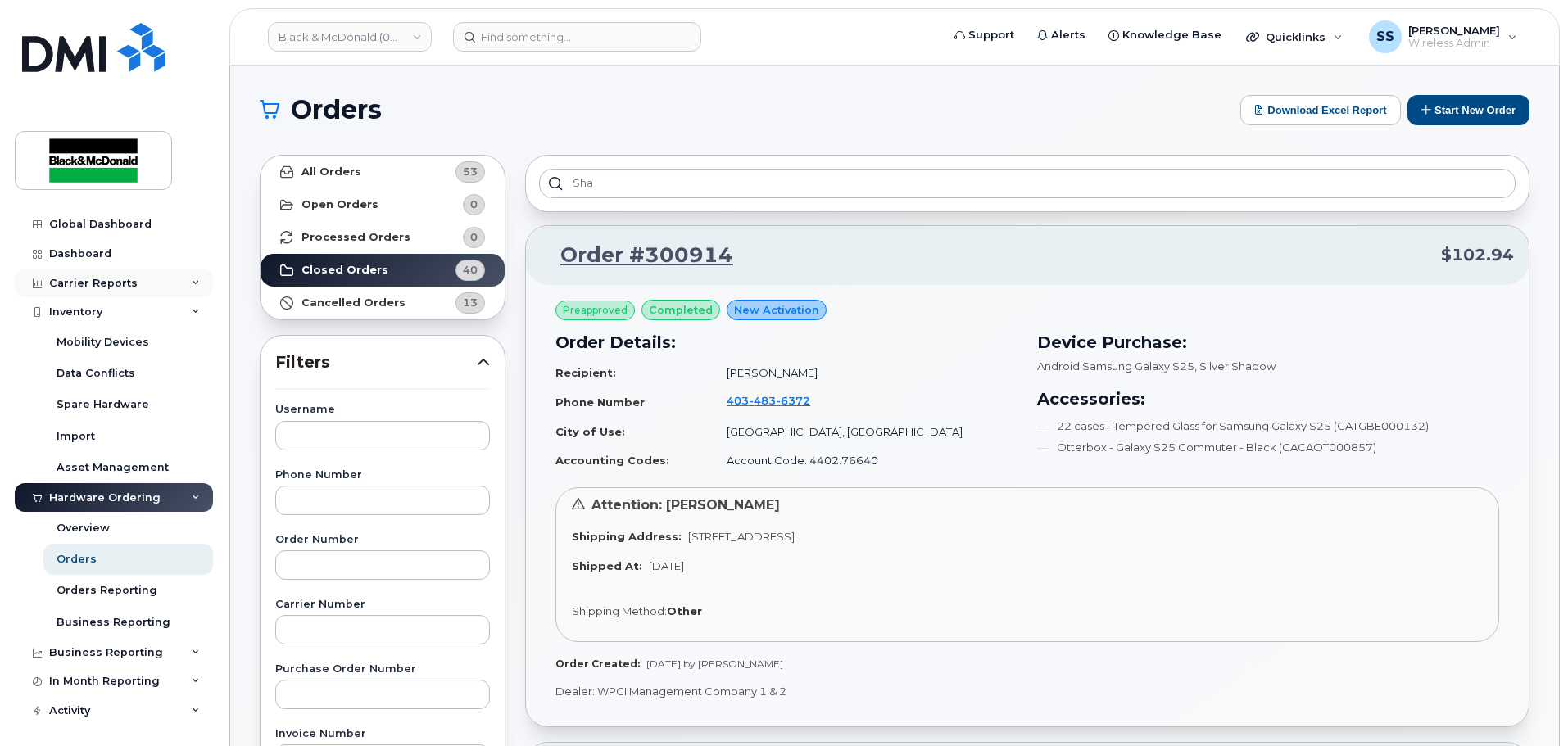
click at [121, 289] on div "Carrier Reports" at bounding box center [93, 283] width 89 height 13
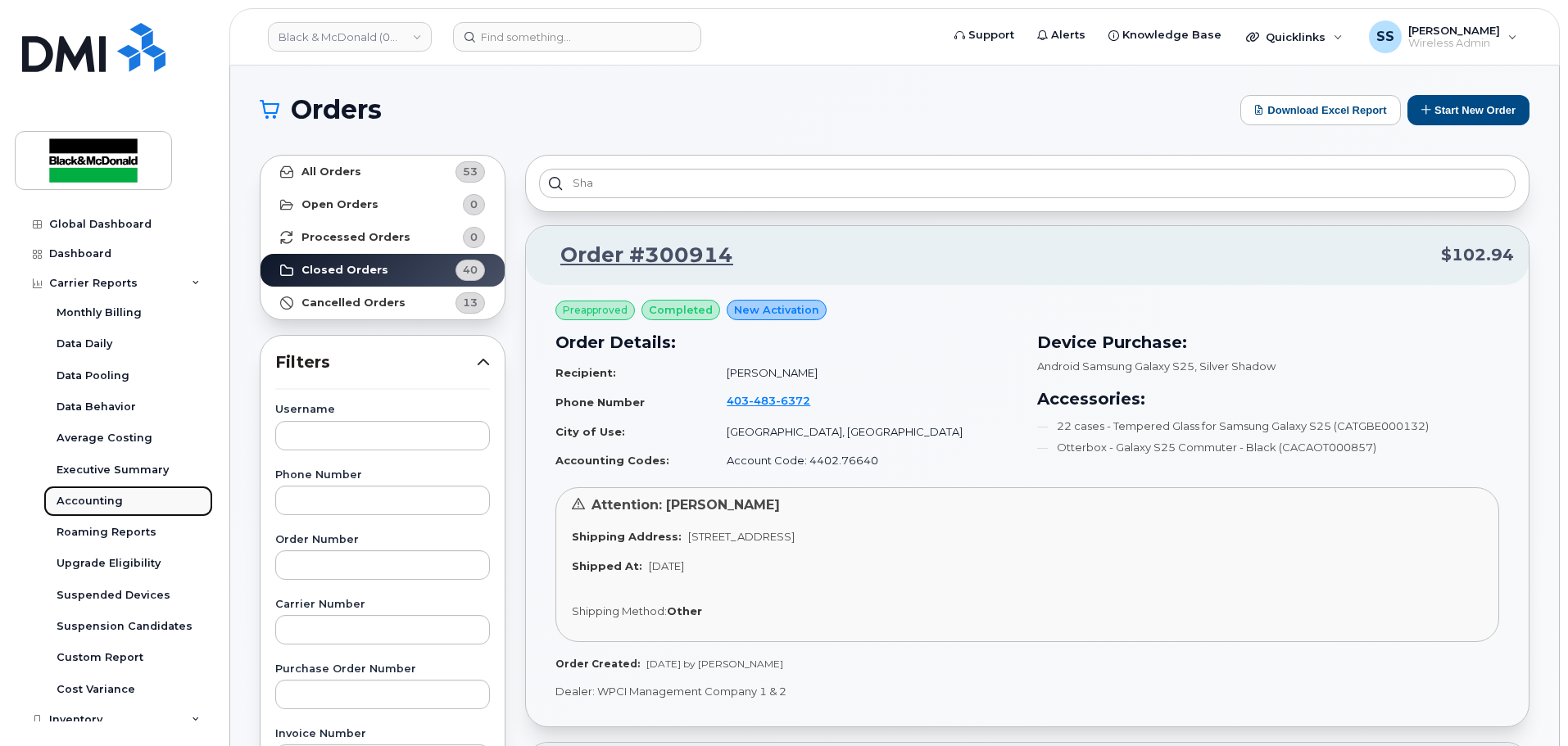
click at [136, 507] on link "Accounting" at bounding box center [127, 500] width 170 height 31
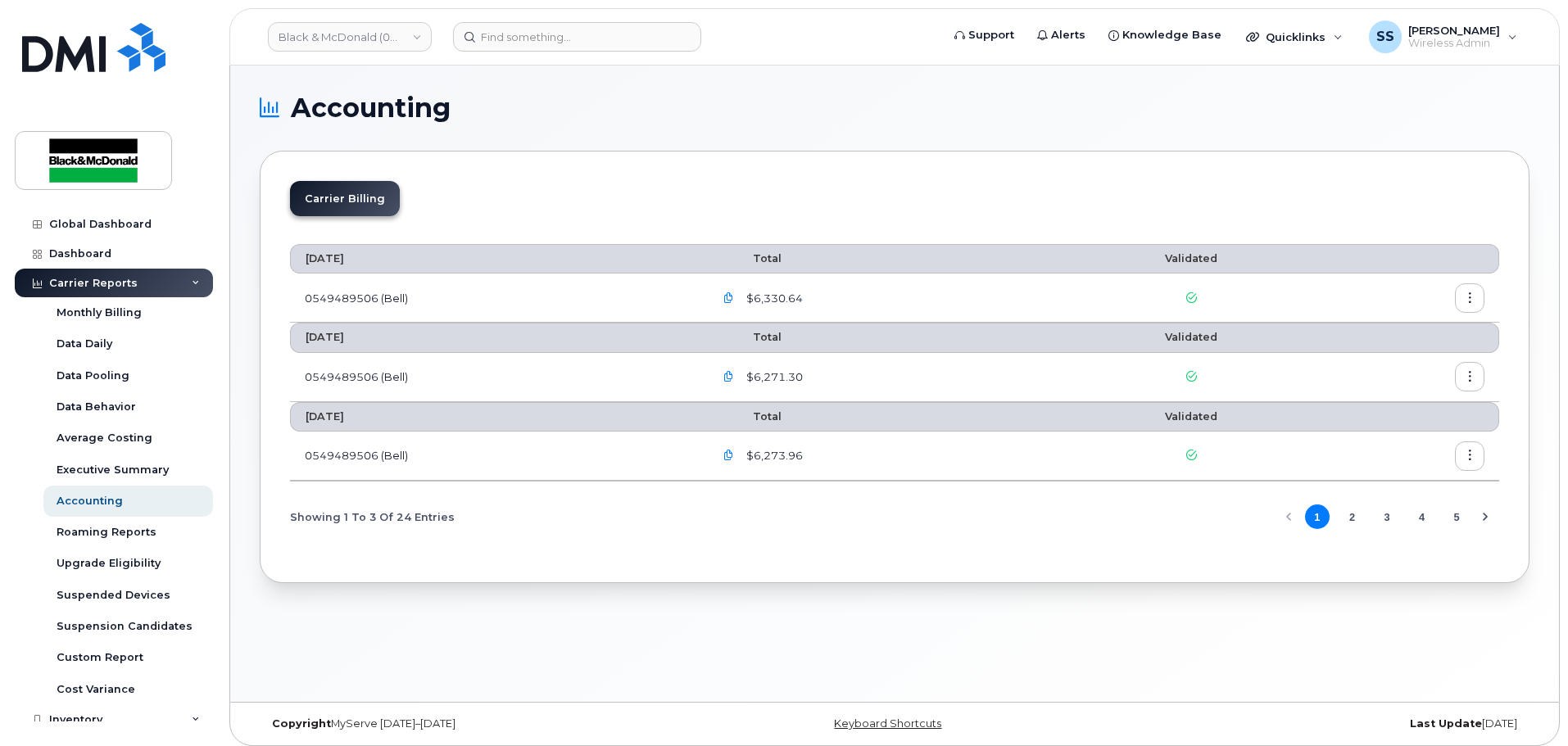
click at [1465, 301] on icon "button" at bounding box center [1470, 299] width 11 height 11
click at [1397, 367] on span "Download" at bounding box center [1394, 364] width 64 height 14
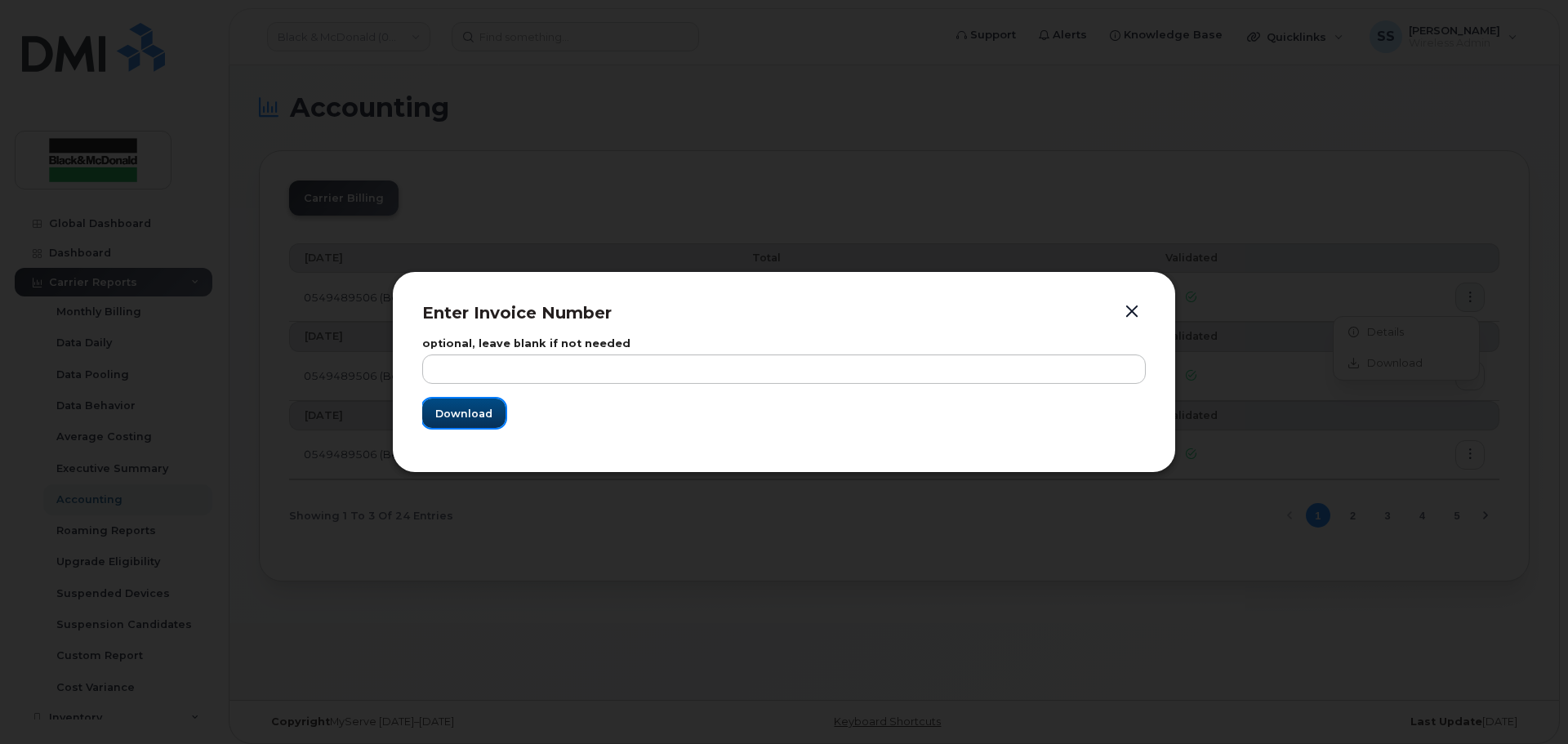
click at [485, 411] on span "Download" at bounding box center [464, 413] width 57 height 15
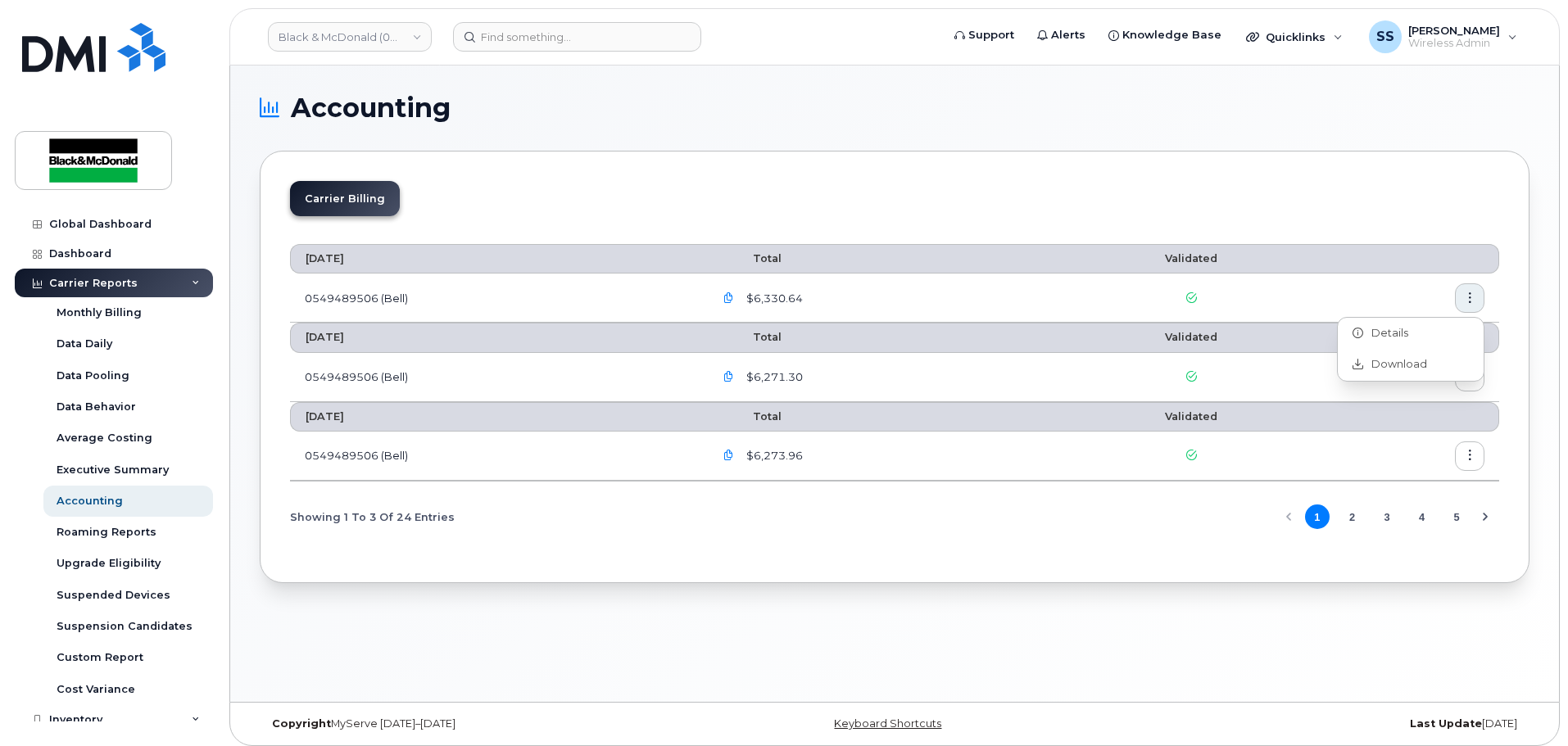
click at [733, 295] on icon "button" at bounding box center [728, 299] width 11 height 11
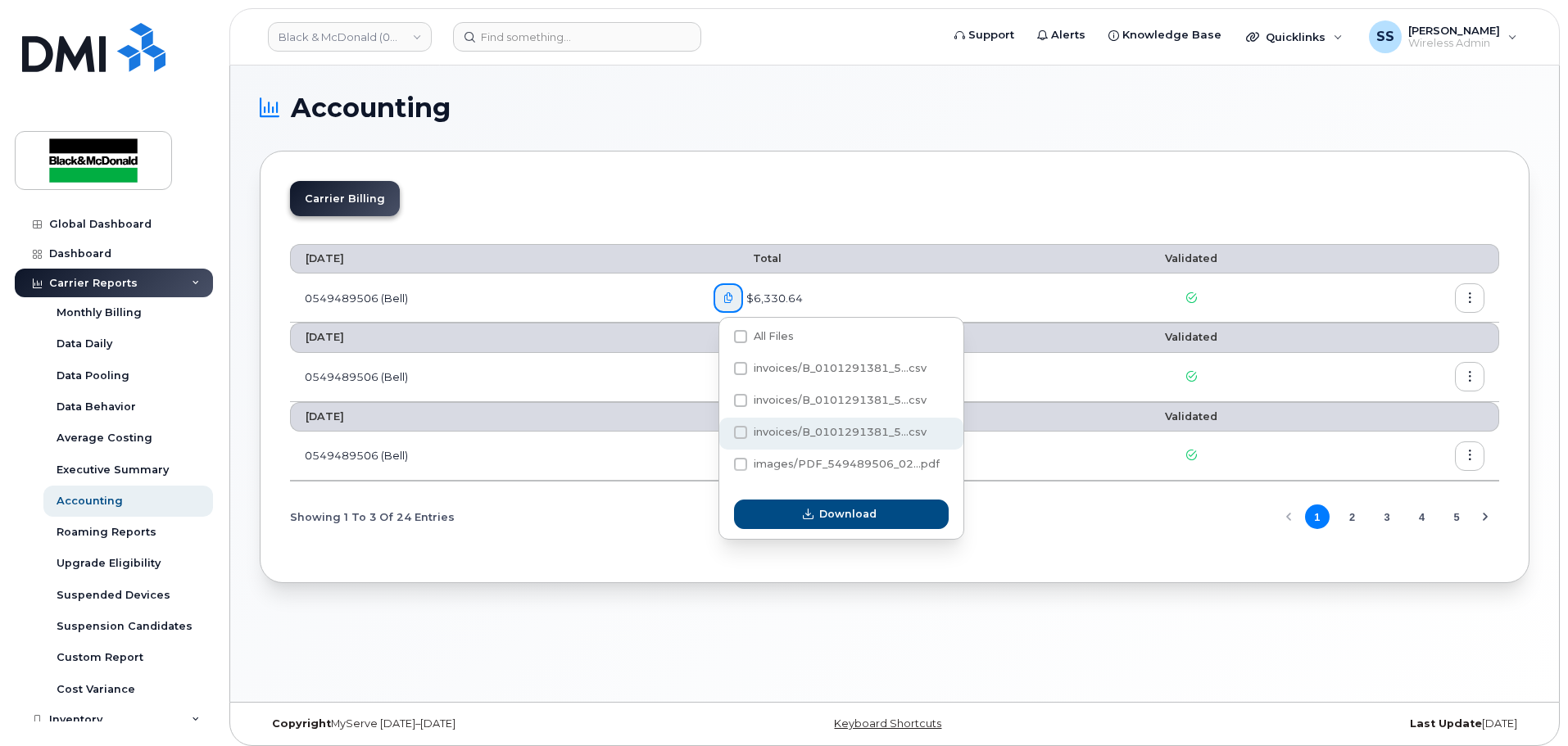
scroll to position [8, 0]
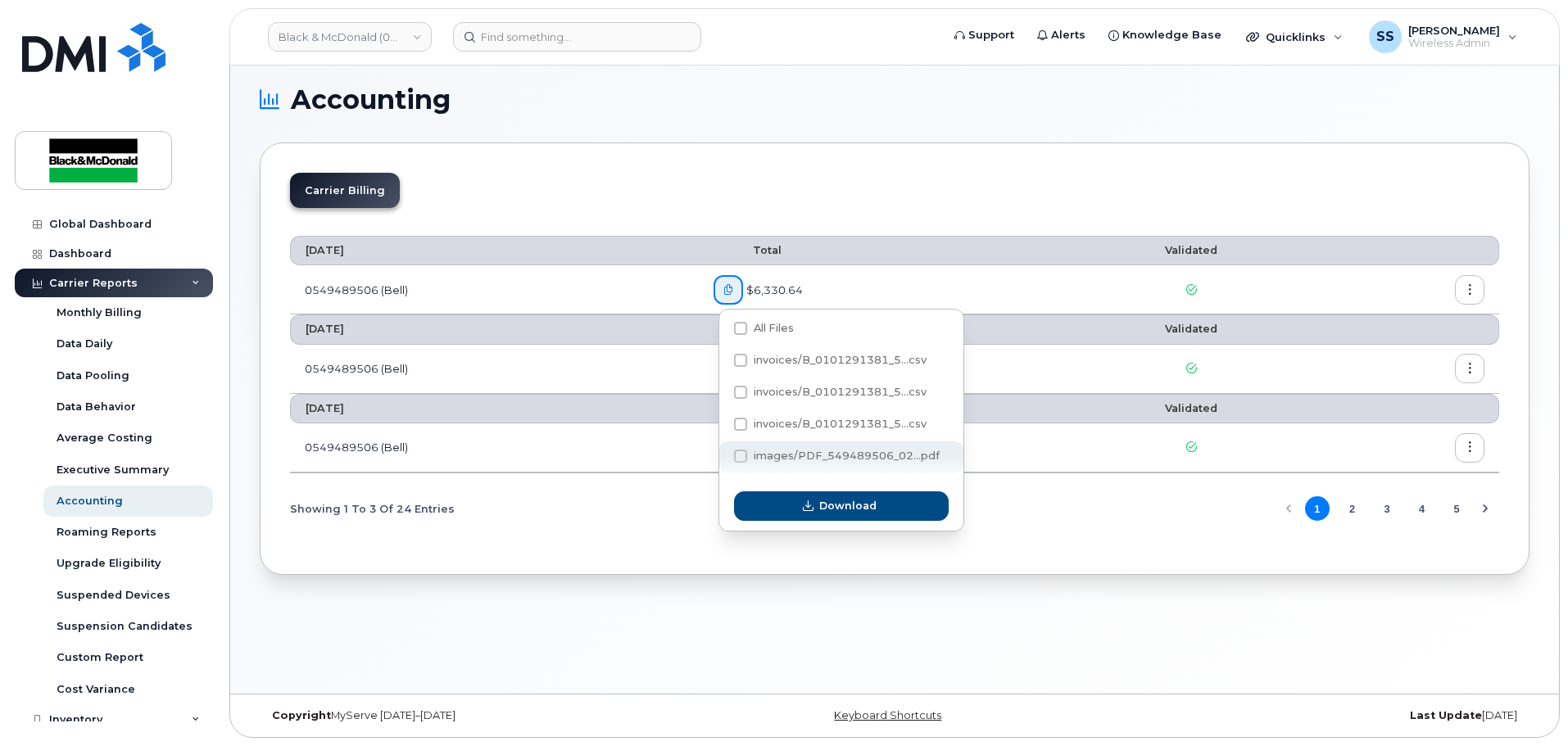
click at [876, 457] on span "images/PDF_549489506_02...pdf" at bounding box center [846, 455] width 186 height 13
click at [722, 457] on input "images/PDF_549489506_02...pdf" at bounding box center [718, 456] width 8 height 8
checkbox input "true"
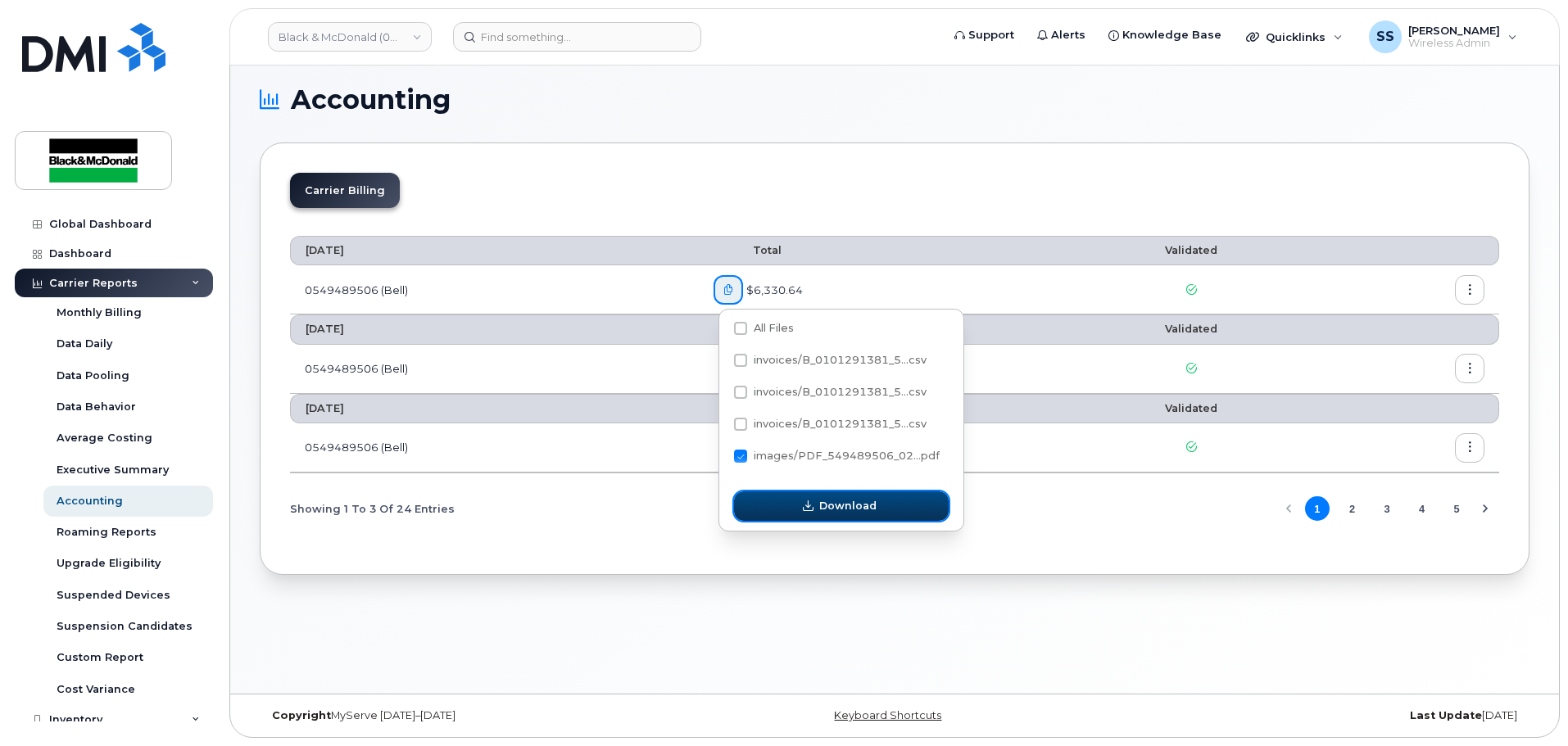
click at [885, 503] on button "Download" at bounding box center [841, 506] width 214 height 30
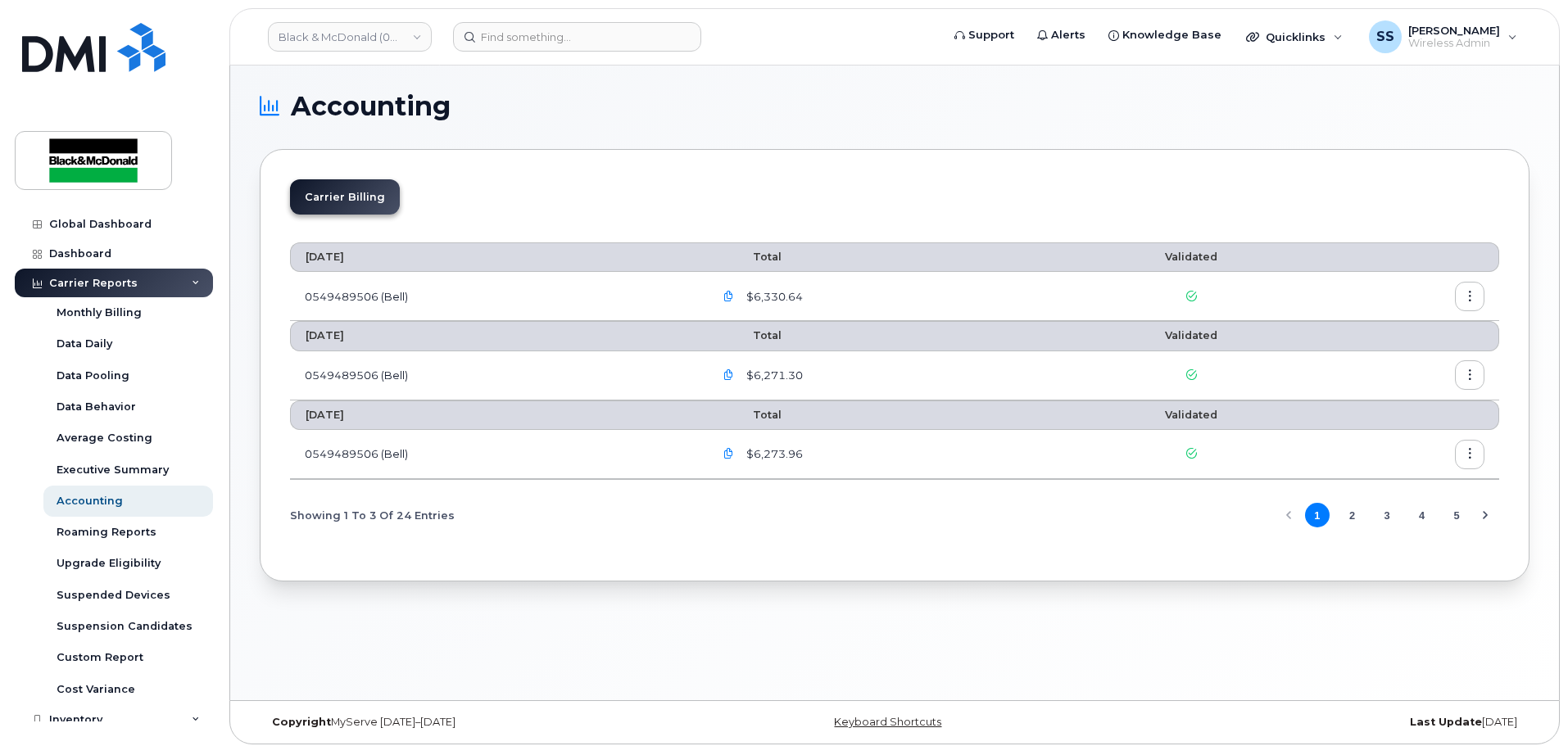
scroll to position [0, 0]
